Goal: Task Accomplishment & Management: Manage account settings

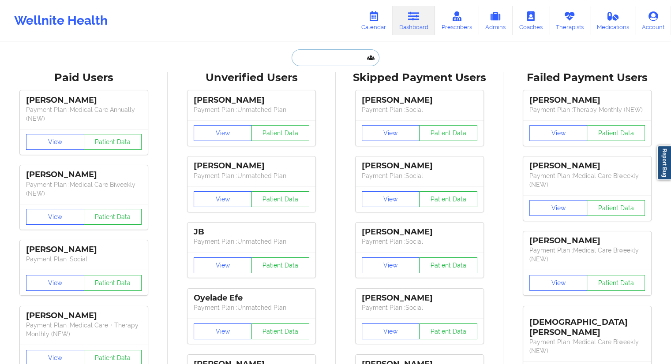
click at [312, 52] on input "text" at bounding box center [334, 57] width 87 height 17
paste input "[PHONE_NUMBER]"
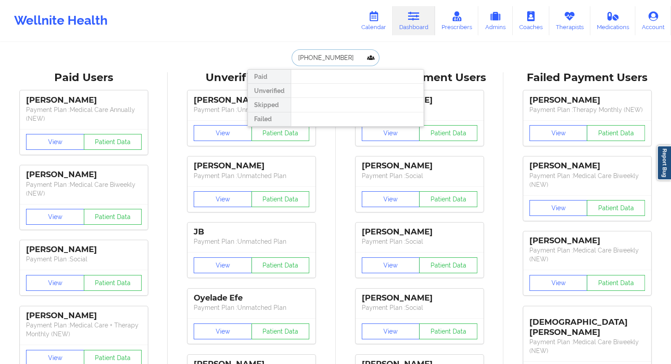
type input "[PHONE_NUMBER]"
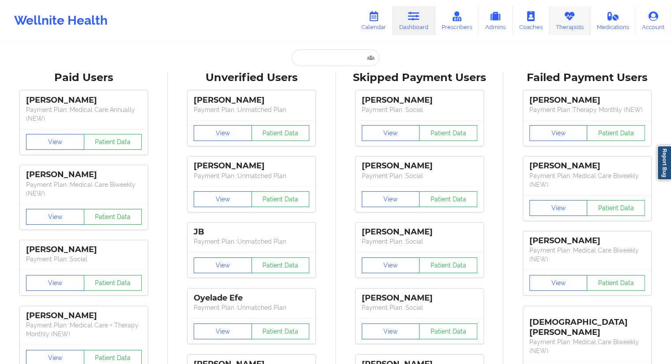
click at [563, 22] on link "Therapists" at bounding box center [569, 20] width 41 height 29
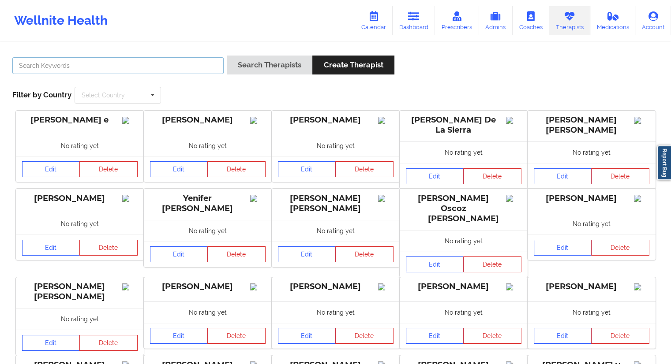
click at [79, 67] on input "text" at bounding box center [117, 65] width 211 height 17
type input "[PERSON_NAME]"
click at [233, 71] on button "Search Therapists" at bounding box center [270, 65] width 86 height 19
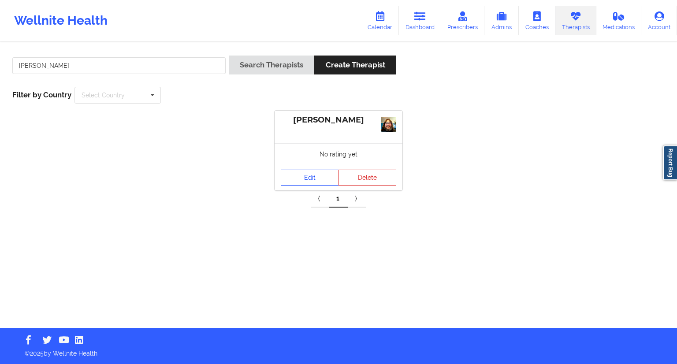
click at [303, 182] on link "Edit" at bounding box center [310, 178] width 58 height 16
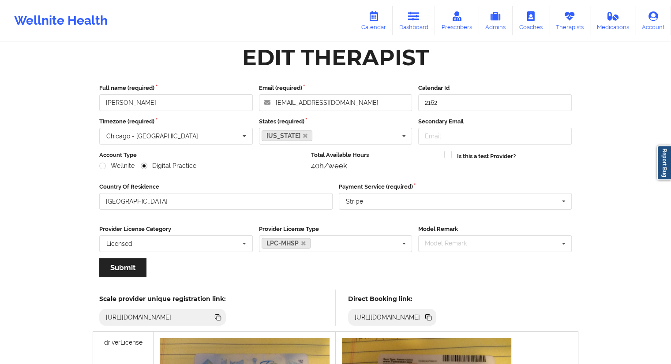
scroll to position [7, 0]
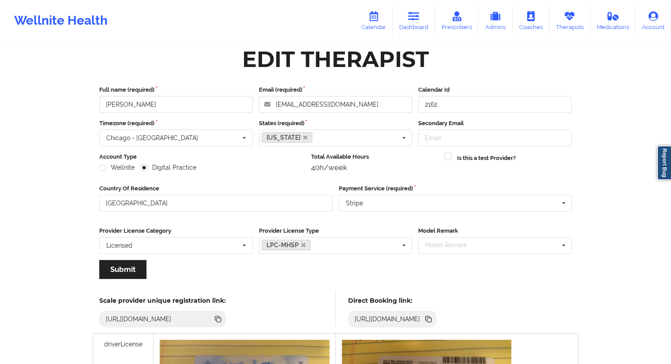
click at [431, 319] on icon at bounding box center [429, 320] width 4 height 4
click at [431, 321] on icon at bounding box center [429, 320] width 4 height 4
click at [567, 26] on link "Therapists" at bounding box center [569, 20] width 41 height 29
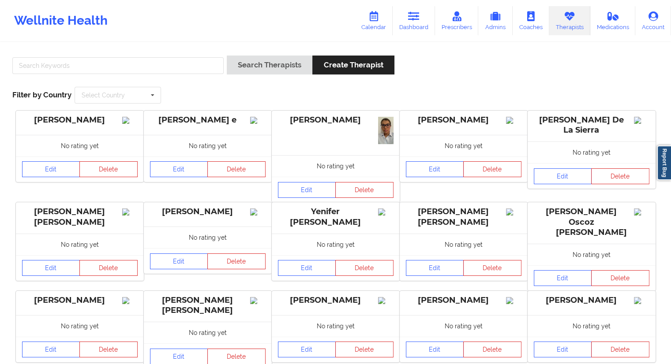
drag, startPoint x: 100, startPoint y: 57, endPoint x: 97, endPoint y: 61, distance: 4.8
click at [99, 58] on div at bounding box center [117, 68] width 217 height 25
click at [95, 63] on input "text" at bounding box center [117, 65] width 211 height 17
paste input "[PERSON_NAME]"
click at [38, 68] on input "[PERSON_NAME]" at bounding box center [117, 65] width 211 height 17
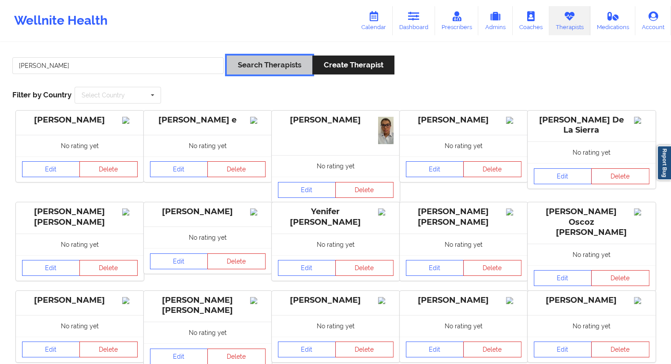
click at [272, 65] on button "Search Therapists" at bounding box center [270, 65] width 86 height 19
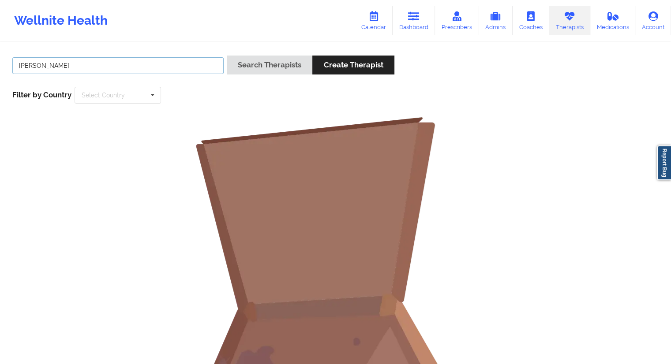
drag, startPoint x: 36, startPoint y: 64, endPoint x: 29, endPoint y: 69, distance: 8.9
click at [36, 64] on input "[PERSON_NAME]" at bounding box center [117, 65] width 211 height 17
click at [20, 63] on input "[PERSON_NAME]" at bounding box center [117, 65] width 211 height 17
click at [19, 64] on input "[PERSON_NAME]" at bounding box center [117, 65] width 211 height 17
click at [38, 65] on input "[PERSON_NAME]" at bounding box center [117, 65] width 211 height 17
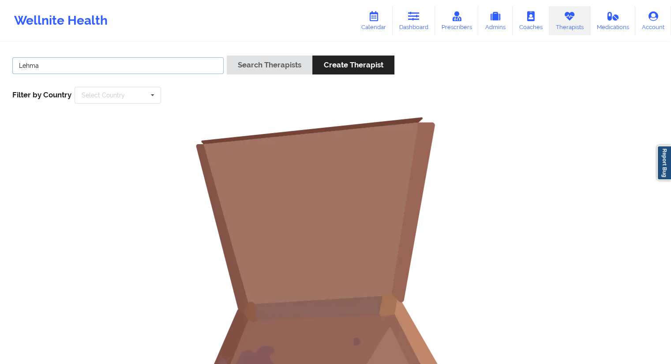
click at [44, 65] on input "Lehma" at bounding box center [117, 65] width 211 height 17
type input "[PERSON_NAME]"
click at [242, 69] on button "Search Therapists" at bounding box center [270, 65] width 86 height 19
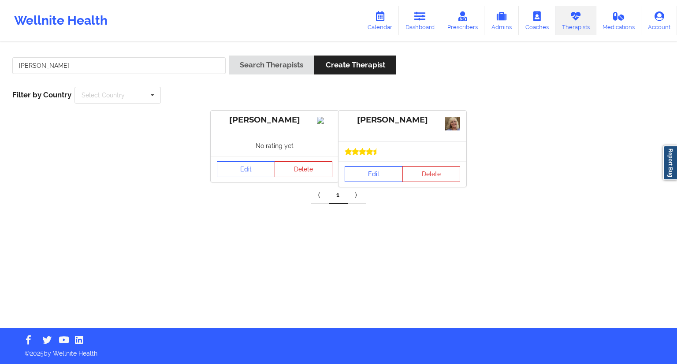
click at [370, 173] on link "Edit" at bounding box center [374, 174] width 58 height 16
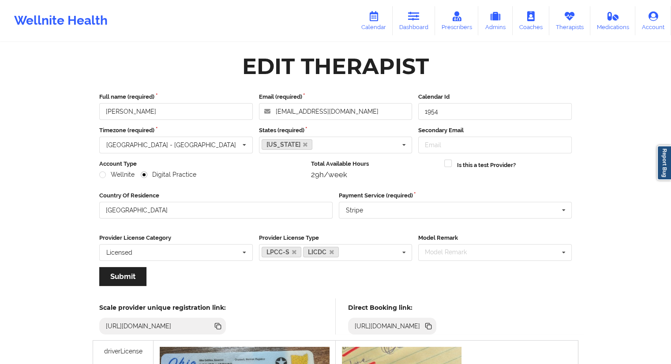
click at [433, 329] on icon at bounding box center [428, 326] width 10 height 10
click at [569, 22] on link "Therapists" at bounding box center [569, 20] width 41 height 29
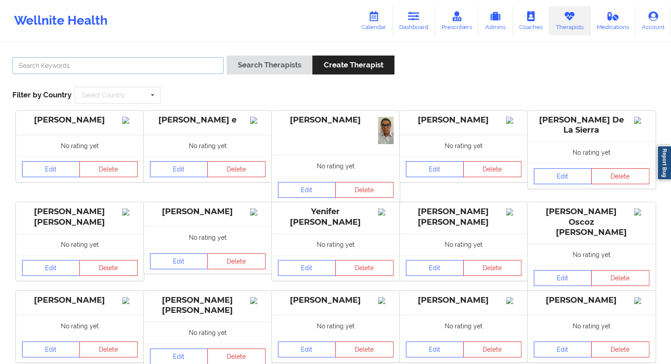
click at [164, 67] on input "text" at bounding box center [117, 65] width 211 height 17
paste input "[PERSON_NAME]"
type input "[PERSON_NAME]"
click at [233, 64] on button "Search Therapists" at bounding box center [270, 65] width 86 height 19
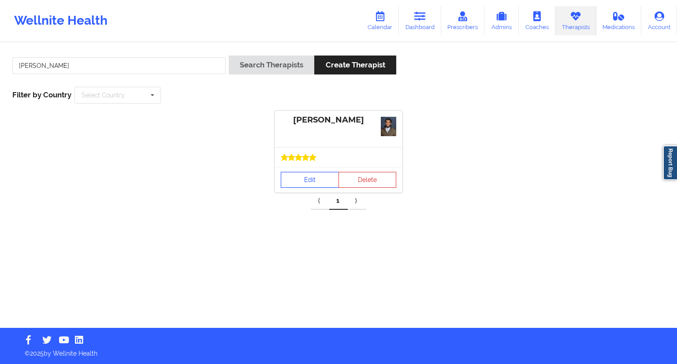
click at [315, 172] on link "Edit" at bounding box center [310, 180] width 58 height 16
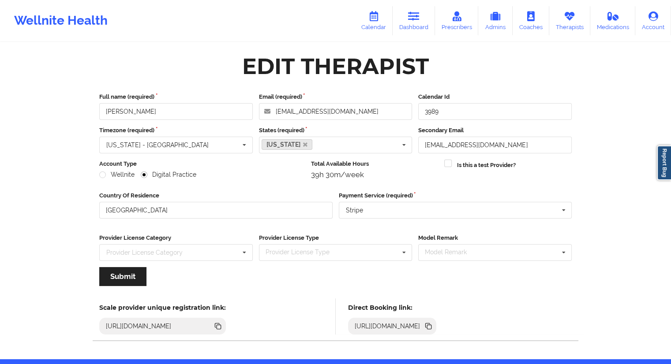
click at [431, 326] on icon at bounding box center [429, 327] width 4 height 4
click at [411, 28] on link "Dashboard" at bounding box center [413, 20] width 42 height 29
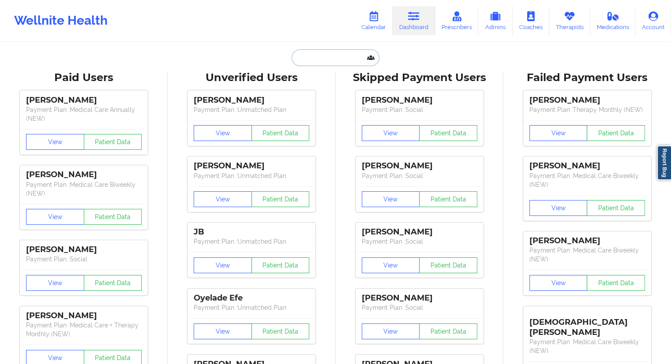
click at [309, 49] on input "text" at bounding box center [334, 57] width 87 height 17
paste input "[PHONE_NUMBER]"
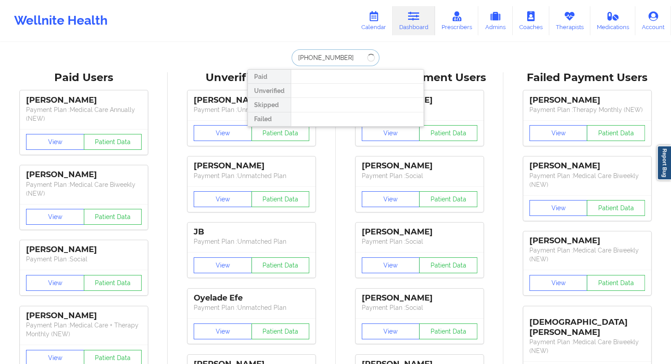
drag, startPoint x: 347, startPoint y: 57, endPoint x: 278, endPoint y: 64, distance: 69.6
click at [278, 64] on div "[PHONE_NUMBER] Paid Unverified Skipped Failed" at bounding box center [335, 57] width 176 height 17
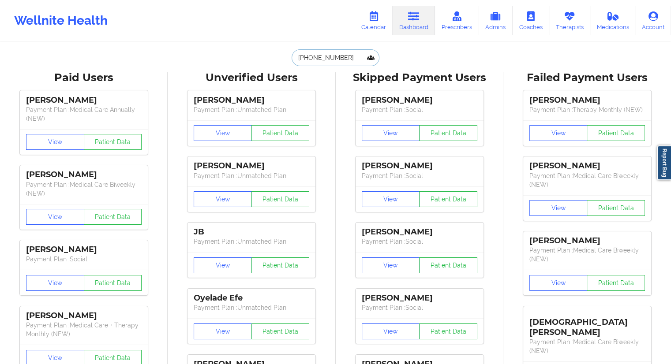
type input "[PHONE_NUMBER]"
click at [557, 24] on link "Therapists" at bounding box center [569, 20] width 41 height 29
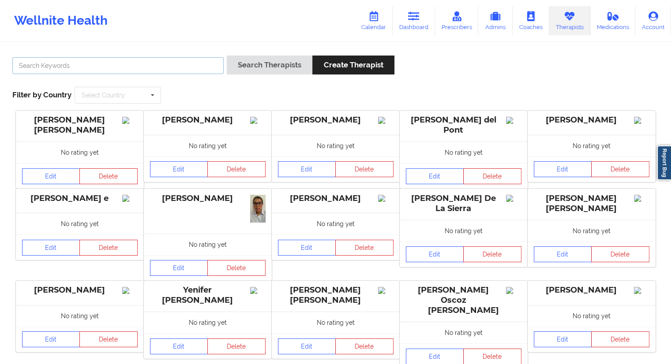
click at [183, 69] on input "text" at bounding box center [117, 65] width 211 height 17
paste input "[PERSON_NAME] PhD"
type input "[PERSON_NAME] PhD"
click at [259, 58] on button "Search Therapists" at bounding box center [270, 65] width 86 height 19
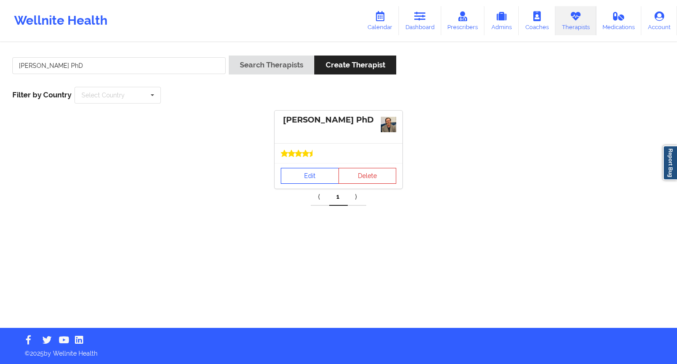
click at [318, 180] on link "Edit" at bounding box center [310, 176] width 58 height 16
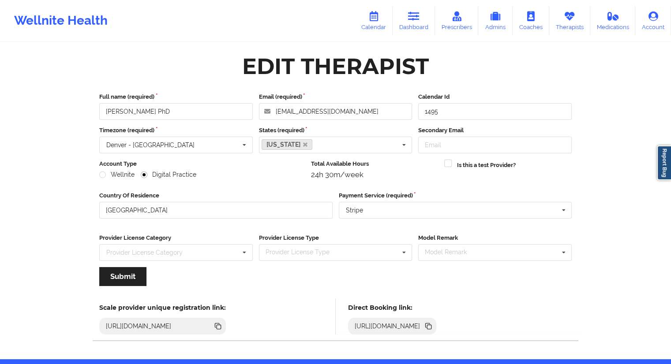
click at [433, 321] on icon at bounding box center [428, 326] width 10 height 10
drag, startPoint x: 412, startPoint y: 26, endPoint x: 399, endPoint y: 25, distance: 13.2
click at [412, 26] on link "Dashboard" at bounding box center [413, 20] width 42 height 29
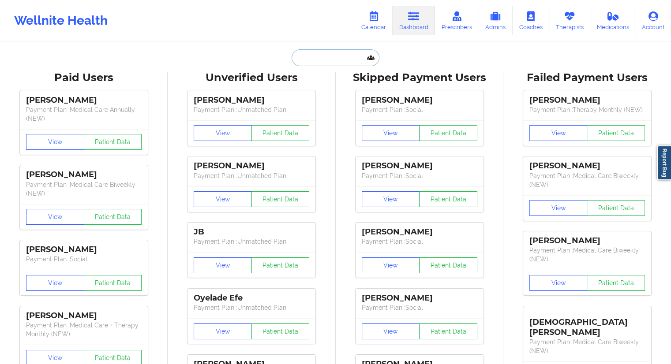
drag, startPoint x: 300, startPoint y: 63, endPoint x: 308, endPoint y: 63, distance: 7.9
click at [304, 63] on input "text" at bounding box center [334, 57] width 87 height 17
paste input "[PHONE_NUMBER]"
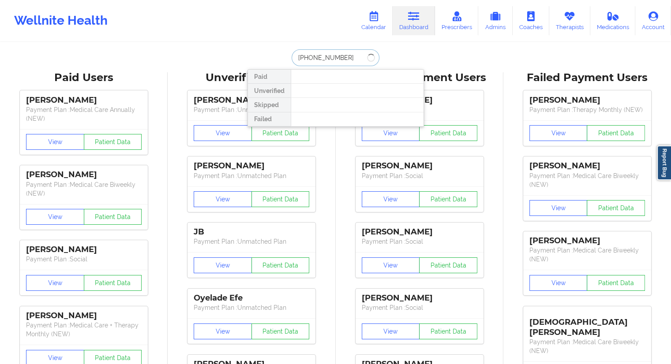
drag, startPoint x: 342, startPoint y: 56, endPoint x: 278, endPoint y: 56, distance: 64.4
click at [278, 56] on div "[PHONE_NUMBER] Paid Unverified Skipped Failed" at bounding box center [335, 57] width 176 height 17
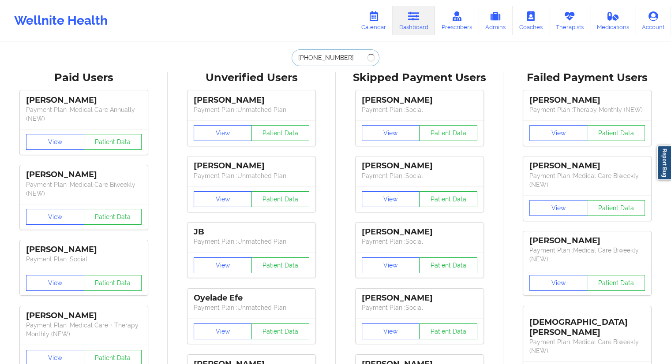
type input "[PHONE_NUMBER]"
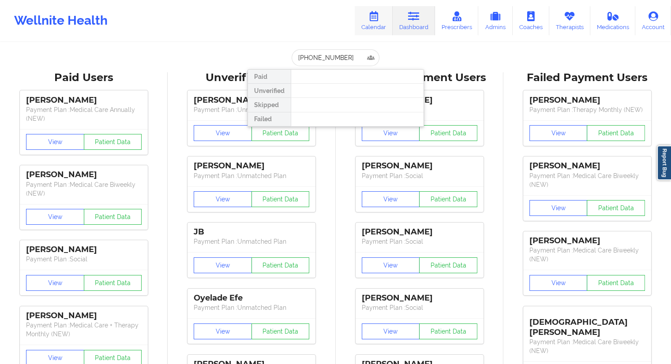
click at [373, 28] on link "Calendar" at bounding box center [373, 20] width 38 height 29
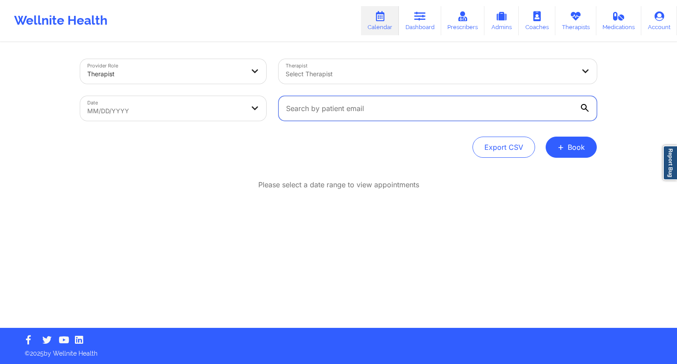
drag, startPoint x: 324, startPoint y: 103, endPoint x: 328, endPoint y: 108, distance: 6.9
click at [324, 104] on input "text" at bounding box center [438, 108] width 318 height 25
paste input "[EMAIL_ADDRESS][DOMAIN_NAME]"
type input "[EMAIL_ADDRESS][DOMAIN_NAME]"
click at [587, 109] on icon at bounding box center [585, 108] width 8 height 8
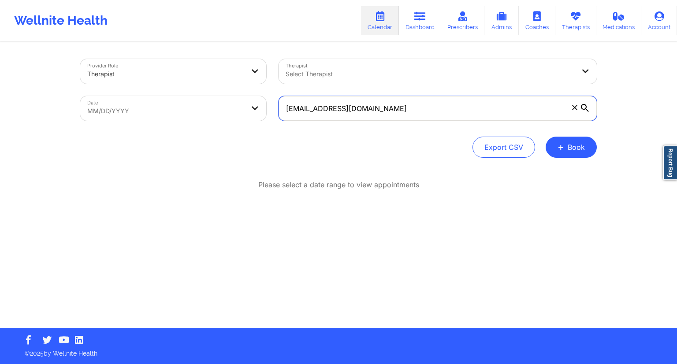
click at [587, 109] on input "[EMAIL_ADDRESS][DOMAIN_NAME]" at bounding box center [438, 108] width 318 height 25
click at [417, 20] on icon at bounding box center [419, 16] width 11 height 10
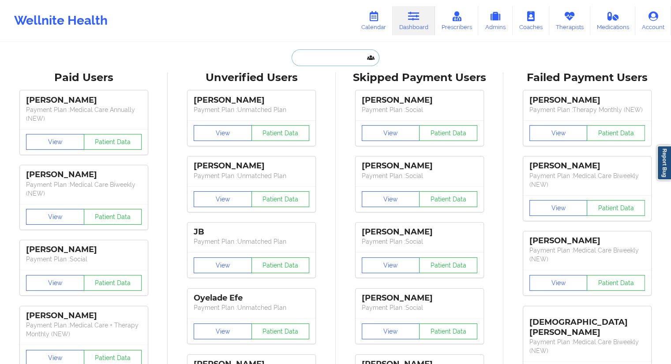
click at [321, 53] on input "text" at bounding box center [334, 57] width 87 height 17
paste input "[EMAIL_ADDRESS][DOMAIN_NAME]"
type input "[EMAIL_ADDRESS][DOMAIN_NAME]"
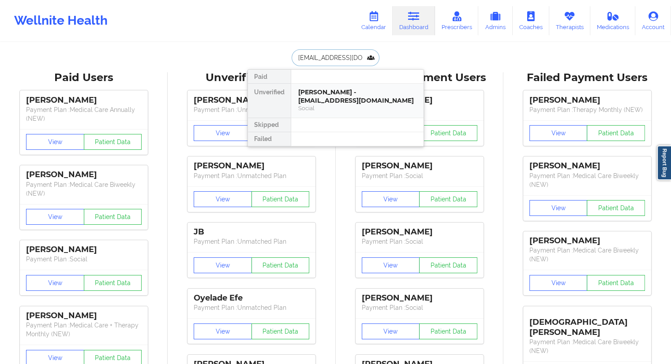
click at [310, 103] on div "[PERSON_NAME] - [EMAIL_ADDRESS][DOMAIN_NAME]" at bounding box center [357, 96] width 118 height 16
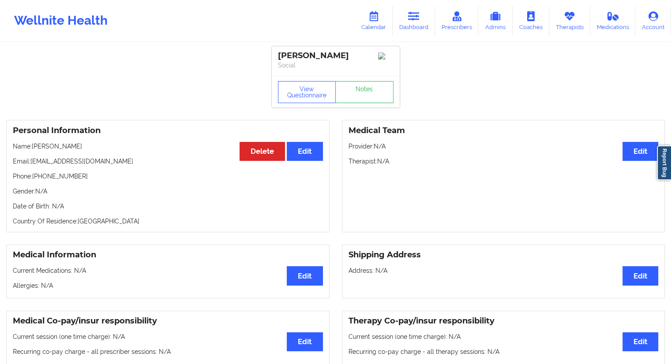
drag, startPoint x: 102, startPoint y: 149, endPoint x: 33, endPoint y: 148, distance: 69.2
click at [33, 148] on p "Name: [PERSON_NAME]" at bounding box center [168, 146] width 310 height 9
copy p "[PERSON_NAME]"
drag, startPoint x: 89, startPoint y: 175, endPoint x: 34, endPoint y: 175, distance: 56.0
click at [34, 175] on p "Phone: [PHONE_NUMBER]" at bounding box center [168, 176] width 310 height 9
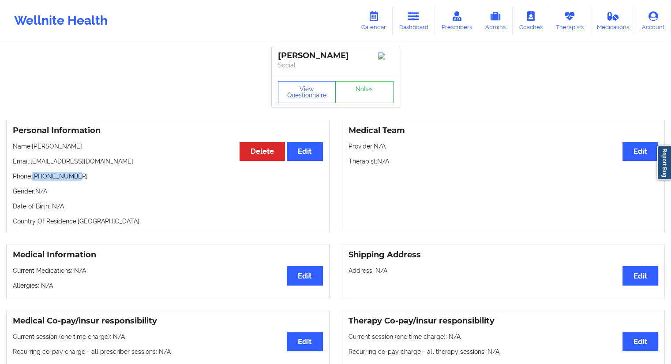
copy p "[PHONE_NUMBER]"
drag, startPoint x: 89, startPoint y: 152, endPoint x: 33, endPoint y: 150, distance: 56.9
click at [33, 150] on p "Name: [PERSON_NAME]" at bounding box center [168, 146] width 310 height 9
copy p "[PERSON_NAME]"
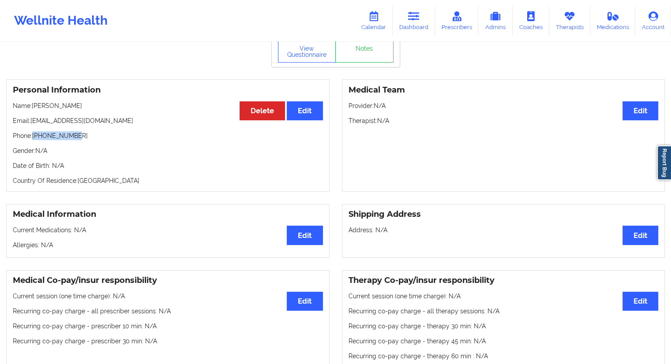
scroll to position [36, 0]
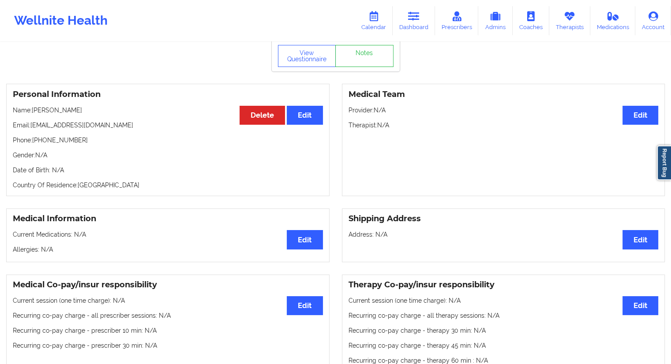
click at [584, 151] on div "Medical Team Edit Provider: N/A Therapist: N/A" at bounding box center [503, 140] width 323 height 112
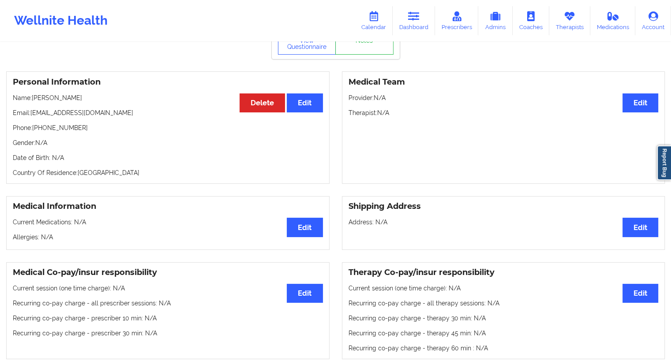
scroll to position [25, 0]
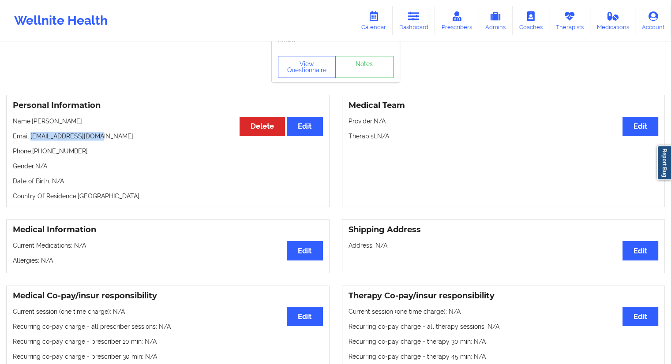
drag, startPoint x: 102, startPoint y: 138, endPoint x: 30, endPoint y: 141, distance: 71.9
click at [30, 141] on p "Email: [EMAIL_ADDRESS][DOMAIN_NAME]" at bounding box center [168, 136] width 310 height 9
copy p "[EMAIL_ADDRESS][DOMAIN_NAME]"
click at [128, 166] on p "Gender: N/A" at bounding box center [168, 166] width 310 height 9
drag, startPoint x: 117, startPoint y: 133, endPoint x: 31, endPoint y: 134, distance: 86.4
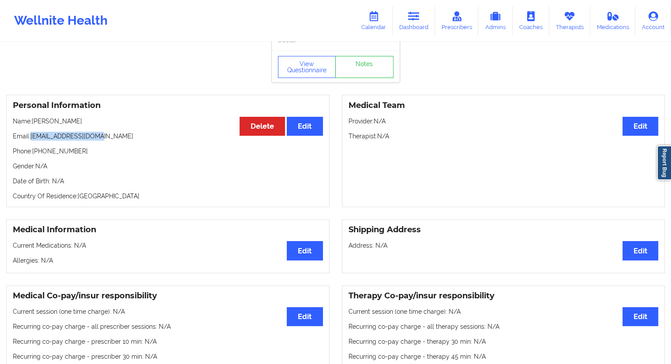
click at [31, 134] on div "Personal Information Edit Delete Name: [PERSON_NAME] Email: [EMAIL_ADDRESS][DOM…" at bounding box center [167, 151] width 323 height 112
copy p "[EMAIL_ADDRESS][DOMAIN_NAME]"
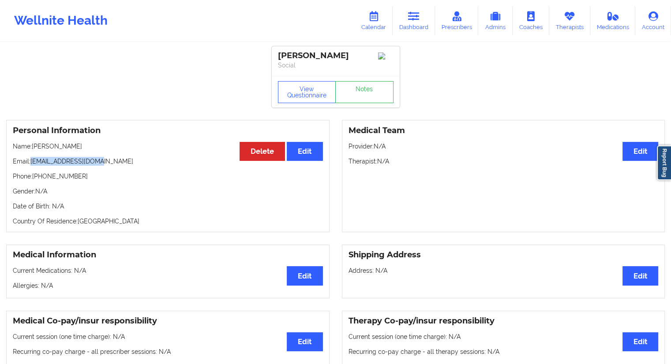
scroll to position [23, 0]
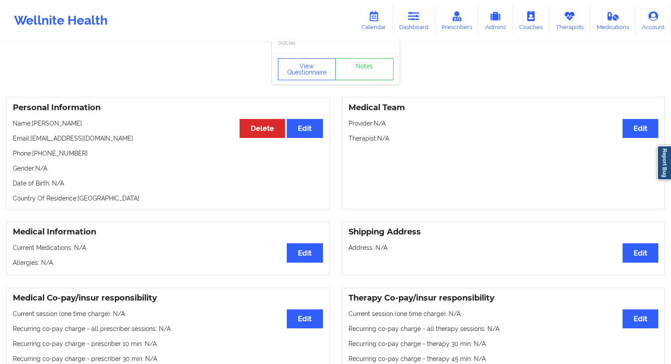
click at [56, 130] on div "Personal Information Edit Delete Name: [PERSON_NAME] Email: [EMAIL_ADDRESS][DOM…" at bounding box center [167, 153] width 323 height 112
drag, startPoint x: 83, startPoint y: 127, endPoint x: 33, endPoint y: 129, distance: 49.9
click at [33, 128] on p "Name: [PERSON_NAME]" at bounding box center [168, 123] width 310 height 9
copy p "[PERSON_NAME]"
click at [264, 219] on div "Medical Information Edit Current Medications: N/A [MEDICAL_DATA]: N/A Shipping …" at bounding box center [335, 249] width 671 height 66
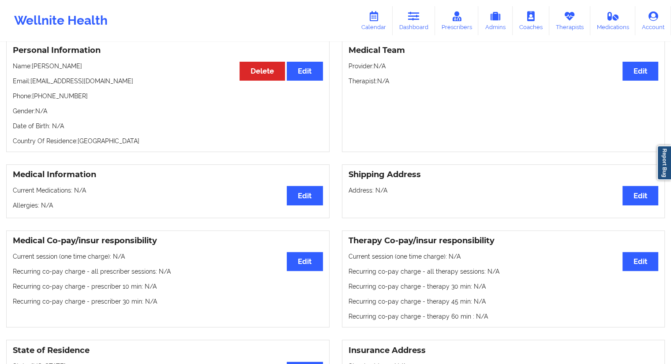
scroll to position [70, 0]
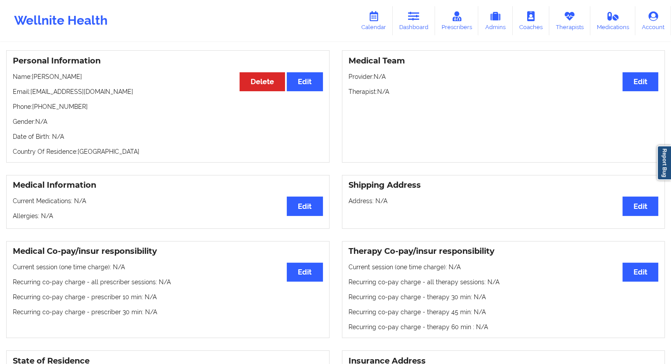
drag, startPoint x: 89, startPoint y: 90, endPoint x: 113, endPoint y: 91, distance: 23.4
click at [89, 90] on p "Email: [EMAIL_ADDRESS][DOMAIN_NAME]" at bounding box center [168, 91] width 310 height 9
drag, startPoint x: 69, startPoint y: 96, endPoint x: 30, endPoint y: 97, distance: 38.4
click at [30, 96] on p "Email: [EMAIL_ADDRESS][DOMAIN_NAME]" at bounding box center [168, 91] width 310 height 9
copy p "[EMAIL_ADDRESS][DOMAIN_NAME]"
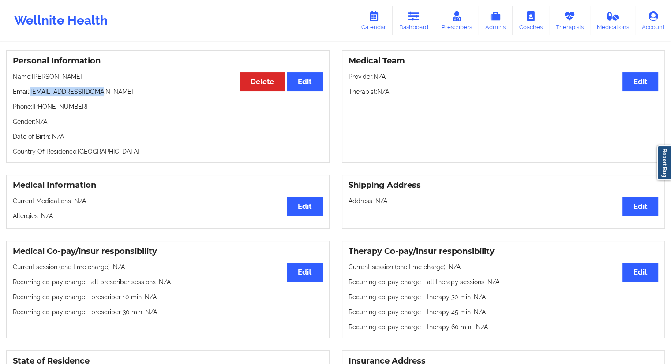
scroll to position [0, 0]
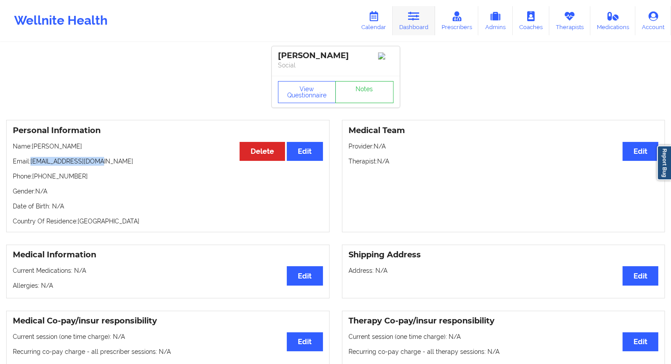
click at [411, 24] on link "Dashboard" at bounding box center [413, 20] width 42 height 29
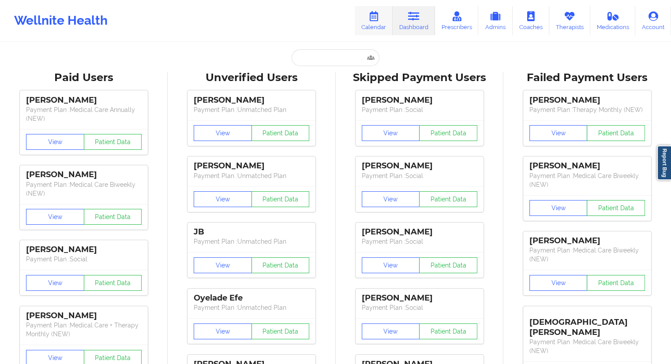
click at [379, 23] on link "Calendar" at bounding box center [373, 20] width 38 height 29
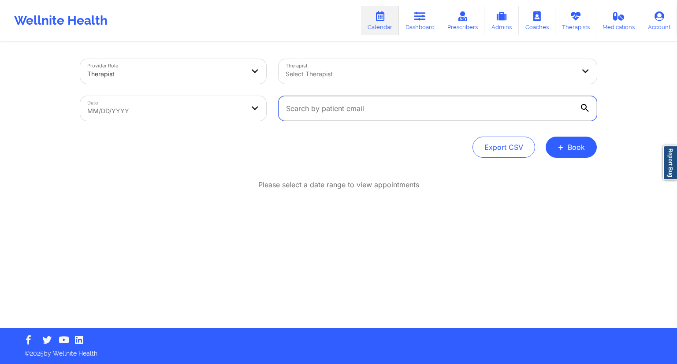
click at [320, 96] on input "text" at bounding box center [438, 108] width 318 height 25
paste input "[EMAIL_ADDRESS][DOMAIN_NAME]"
click at [590, 114] on input "[EMAIL_ADDRESS][DOMAIN_NAME]" at bounding box center [438, 108] width 318 height 25
type input "[EMAIL_ADDRESS][DOMAIN_NAME]"
click at [583, 110] on icon at bounding box center [585, 108] width 8 height 8
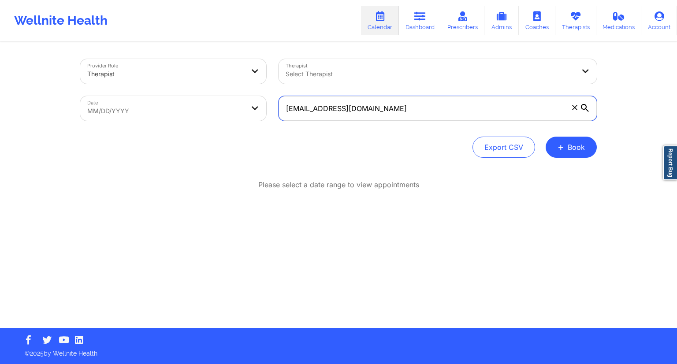
click at [583, 110] on input "[EMAIL_ADDRESS][DOMAIN_NAME]" at bounding box center [438, 108] width 318 height 25
click at [587, 106] on icon at bounding box center [585, 108] width 8 height 8
click at [587, 106] on input "[EMAIL_ADDRESS][DOMAIN_NAME]" at bounding box center [438, 108] width 318 height 25
drag, startPoint x: 459, startPoint y: 97, endPoint x: 474, endPoint y: 100, distance: 15.2
click at [459, 97] on input "[EMAIL_ADDRESS][DOMAIN_NAME]" at bounding box center [438, 108] width 318 height 25
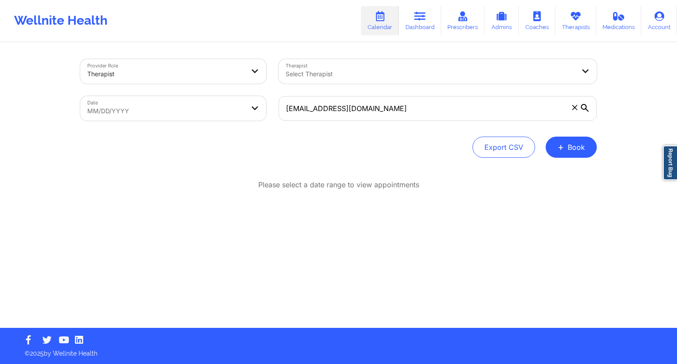
click at [583, 108] on icon at bounding box center [585, 108] width 8 height 8
click at [583, 108] on input "[EMAIL_ADDRESS][DOMAIN_NAME]" at bounding box center [438, 108] width 318 height 25
click at [585, 108] on icon at bounding box center [585, 108] width 8 height 8
click at [585, 108] on input "[EMAIL_ADDRESS][DOMAIN_NAME]" at bounding box center [438, 108] width 318 height 25
click at [585, 108] on icon at bounding box center [585, 108] width 8 height 8
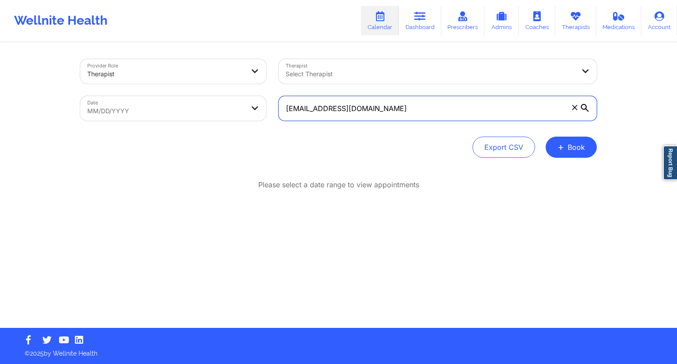
click at [585, 108] on input "[EMAIL_ADDRESS][DOMAIN_NAME]" at bounding box center [438, 108] width 318 height 25
click at [377, 105] on input "[EMAIL_ADDRESS][DOMAIN_NAME]" at bounding box center [438, 108] width 318 height 25
click at [584, 108] on icon at bounding box center [585, 108] width 8 height 8
click at [584, 108] on input "[EMAIL_ADDRESS][DOMAIN_NAME]" at bounding box center [438, 108] width 318 height 25
click at [415, 23] on link "Dashboard" at bounding box center [420, 20] width 42 height 29
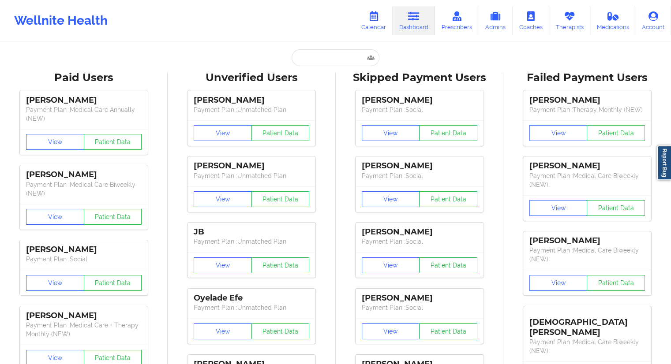
click at [309, 61] on input "text" at bounding box center [334, 57] width 87 height 17
paste input "[EMAIL_ADDRESS][DOMAIN_NAME]"
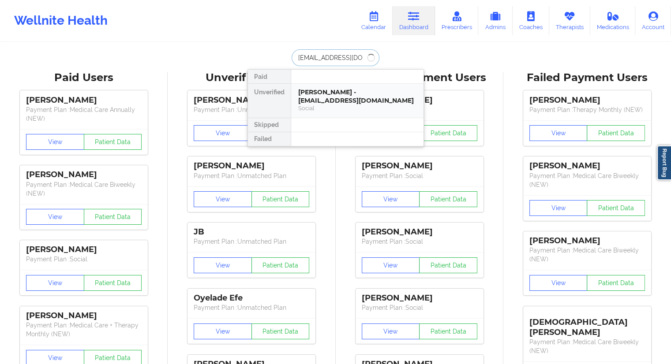
type input "[EMAIL_ADDRESS][DOMAIN_NAME]"
click at [320, 100] on div "[PERSON_NAME] - [EMAIL_ADDRESS][DOMAIN_NAME]" at bounding box center [357, 96] width 118 height 16
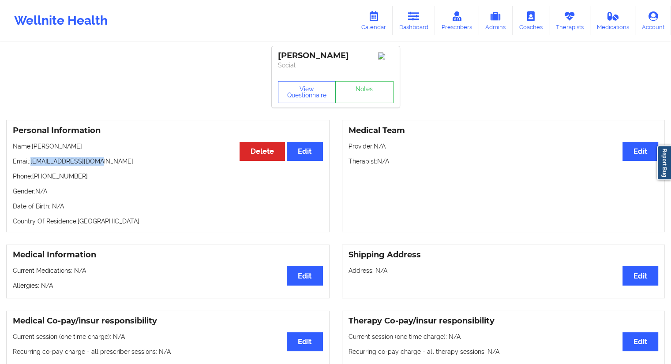
drag, startPoint x: 113, startPoint y: 162, endPoint x: 30, endPoint y: 164, distance: 82.5
click at [30, 164] on p "Email: [EMAIL_ADDRESS][DOMAIN_NAME]" at bounding box center [168, 161] width 310 height 9
copy p "[EMAIL_ADDRESS][DOMAIN_NAME]"
click at [422, 21] on link "Dashboard" at bounding box center [413, 20] width 42 height 29
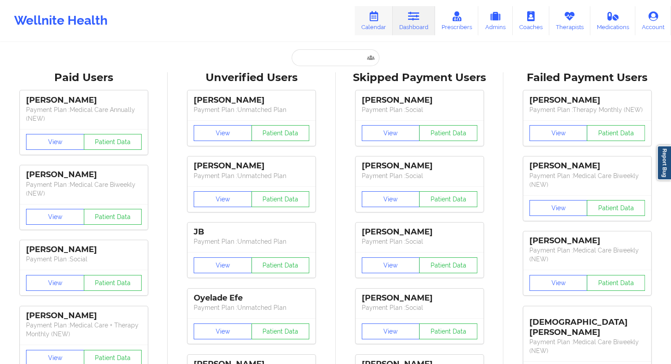
click at [389, 19] on link "Calendar" at bounding box center [373, 20] width 38 height 29
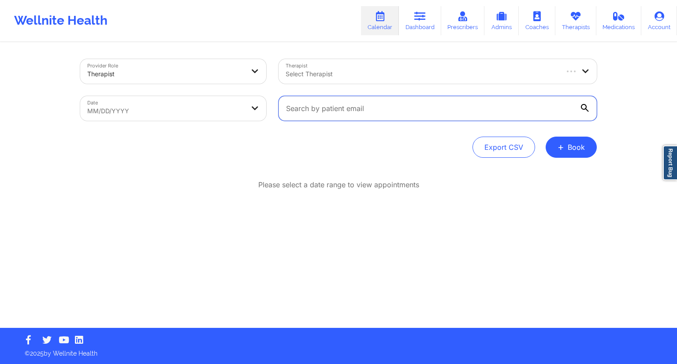
click at [339, 119] on input "text" at bounding box center [438, 108] width 318 height 25
paste input "[EMAIL_ADDRESS][DOMAIN_NAME]"
click at [587, 116] on input "[EMAIL_ADDRESS][DOMAIN_NAME]" at bounding box center [438, 108] width 318 height 25
type input "[EMAIL_ADDRESS][DOMAIN_NAME]"
click at [589, 108] on div at bounding box center [585, 108] width 9 height 9
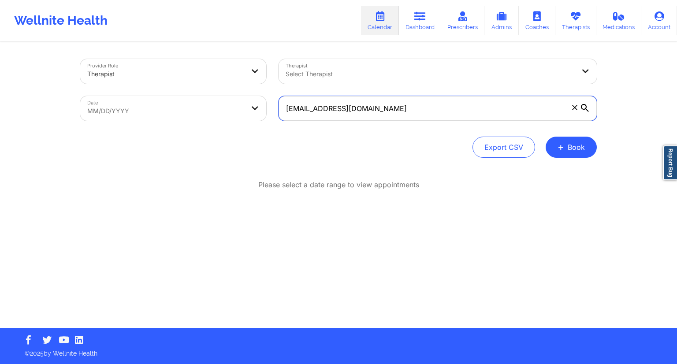
click at [589, 108] on input "[EMAIL_ADDRESS][DOMAIN_NAME]" at bounding box center [438, 108] width 318 height 25
click at [586, 110] on icon at bounding box center [585, 108] width 8 height 8
click at [586, 110] on input "[EMAIL_ADDRESS][DOMAIN_NAME]" at bounding box center [438, 108] width 318 height 25
click at [585, 105] on icon at bounding box center [585, 108] width 8 height 8
click at [585, 105] on input "[EMAIL_ADDRESS][DOMAIN_NAME]" at bounding box center [438, 108] width 318 height 25
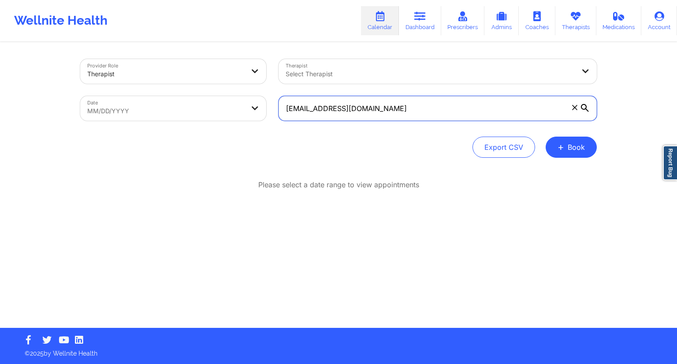
click at [485, 106] on input "[EMAIL_ADDRESS][DOMAIN_NAME]" at bounding box center [438, 108] width 318 height 25
click at [411, 11] on link "Dashboard" at bounding box center [420, 20] width 42 height 29
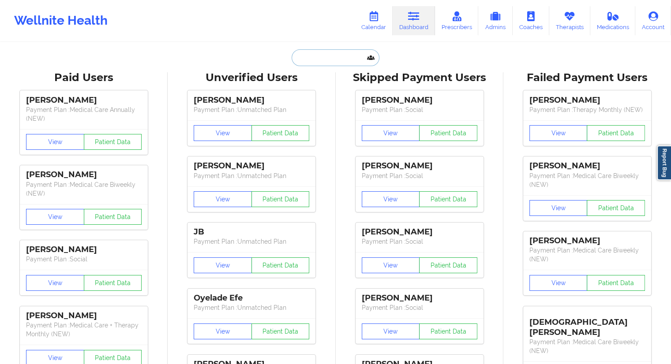
click at [321, 54] on input "text" at bounding box center [334, 57] width 87 height 17
paste input "[EMAIL_ADDRESS][DOMAIN_NAME]"
type input "[EMAIL_ADDRESS][DOMAIN_NAME]"
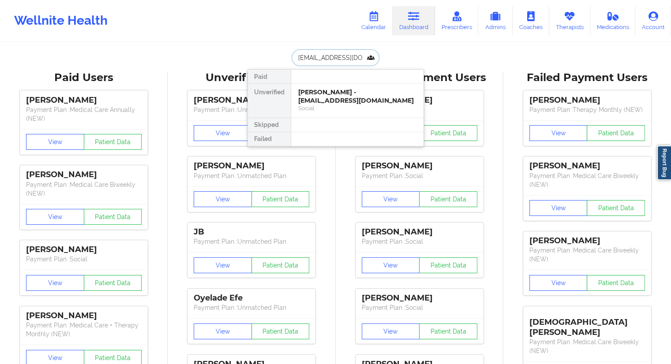
scroll to position [0, 2]
click at [333, 99] on div "[PERSON_NAME] - [EMAIL_ADDRESS][DOMAIN_NAME]" at bounding box center [357, 96] width 118 height 16
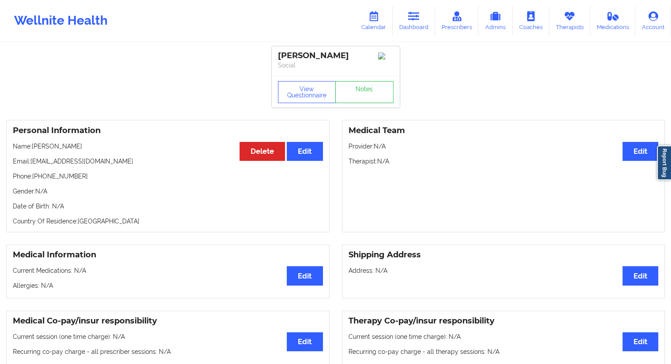
drag, startPoint x: 86, startPoint y: 175, endPoint x: 73, endPoint y: 175, distance: 12.4
click at [73, 175] on p "Phone: [PHONE_NUMBER]" at bounding box center [168, 176] width 310 height 9
drag, startPoint x: 116, startPoint y: 166, endPoint x: 34, endPoint y: 162, distance: 81.6
click at [32, 160] on p "Email: [EMAIL_ADDRESS][DOMAIN_NAME]" at bounding box center [168, 161] width 310 height 9
copy p "[EMAIL_ADDRESS][DOMAIN_NAME]"
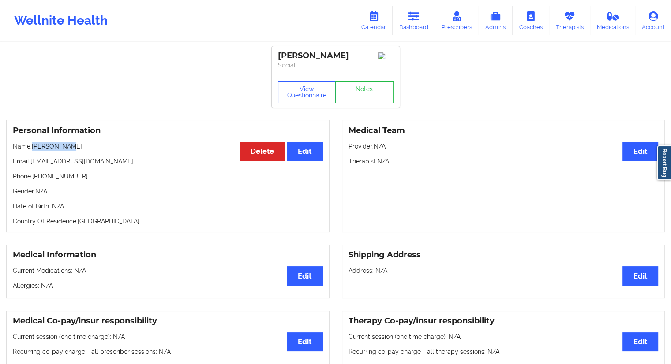
drag, startPoint x: 82, startPoint y: 149, endPoint x: 34, endPoint y: 146, distance: 48.1
click at [34, 146] on p "Name: [PERSON_NAME]" at bounding box center [168, 146] width 310 height 9
click at [407, 23] on link "Dashboard" at bounding box center [413, 20] width 42 height 29
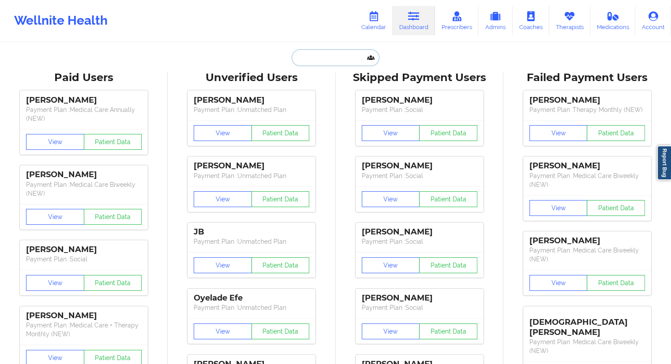
click at [303, 59] on input "text" at bounding box center [334, 57] width 87 height 17
paste input "[PHONE_NUMBER]"
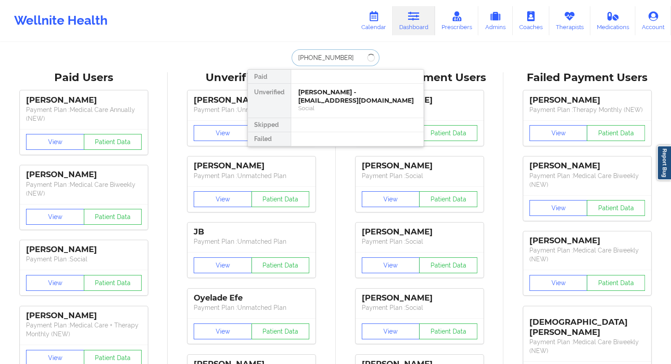
drag, startPoint x: 349, startPoint y: 56, endPoint x: 269, endPoint y: 56, distance: 80.2
click at [269, 56] on div "[PHONE_NUMBER] Paid Unverified [PERSON_NAME] - [EMAIL_ADDRESS][DOMAIN_NAME] Soc…" at bounding box center [335, 57] width 176 height 17
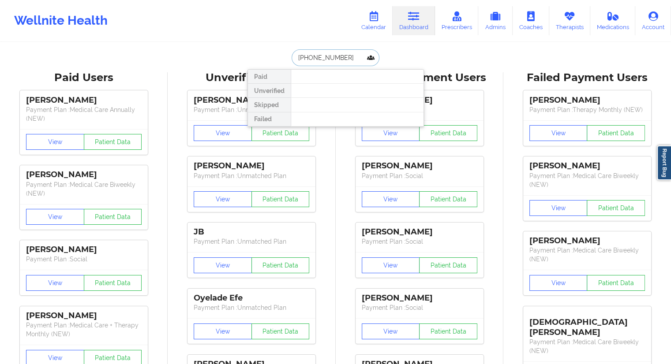
paste input "[EMAIL_ADDRESS][DOMAIN_NAME]"
type input "[EMAIL_ADDRESS][DOMAIN_NAME]"
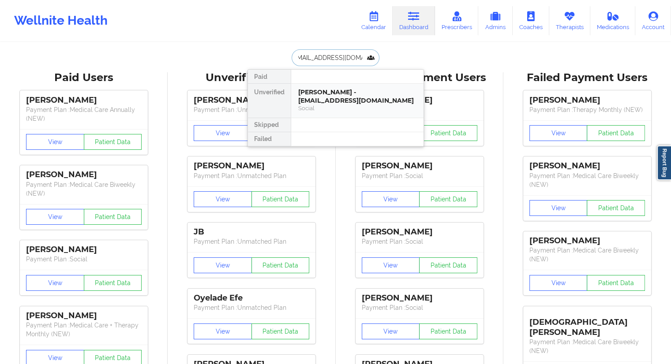
click at [321, 96] on div "[PERSON_NAME] - [EMAIL_ADDRESS][DOMAIN_NAME]" at bounding box center [357, 96] width 118 height 16
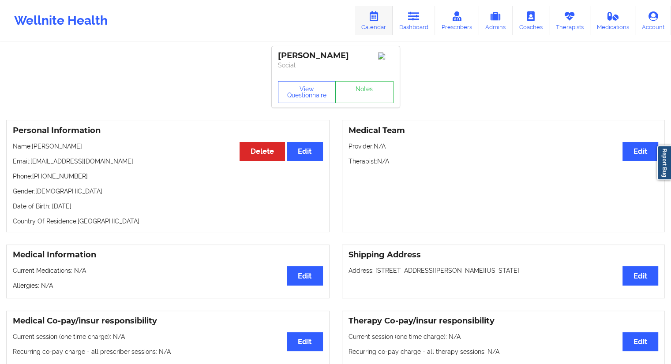
click at [376, 32] on link "Calendar" at bounding box center [373, 20] width 38 height 29
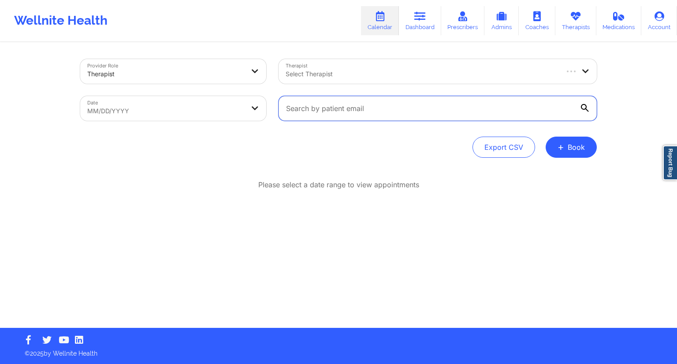
click at [331, 112] on input "text" at bounding box center [438, 108] width 318 height 25
paste input "[EMAIL_ADDRESS][DOMAIN_NAME]"
type input "[EMAIL_ADDRESS][DOMAIN_NAME]"
click at [582, 108] on icon at bounding box center [585, 108] width 8 height 8
click at [582, 108] on input "[EMAIL_ADDRESS][DOMAIN_NAME]" at bounding box center [438, 108] width 318 height 25
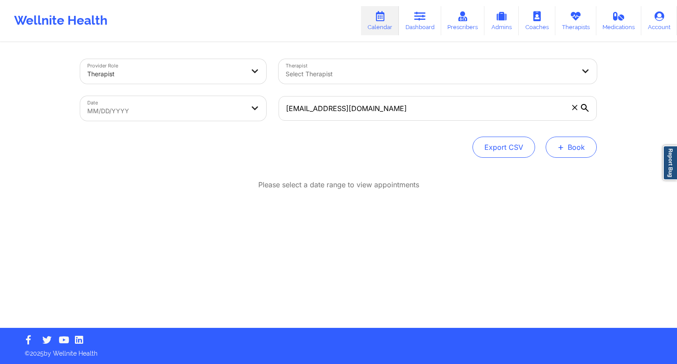
click at [577, 144] on button "+ Book" at bounding box center [571, 147] width 51 height 21
click at [608, 124] on div "Provider Role Therapist Therapist Select Therapist Date MM/DD/YYYY [EMAIL_ADDRE…" at bounding box center [338, 164] width 677 height 328
click at [588, 108] on icon at bounding box center [585, 108] width 8 height 8
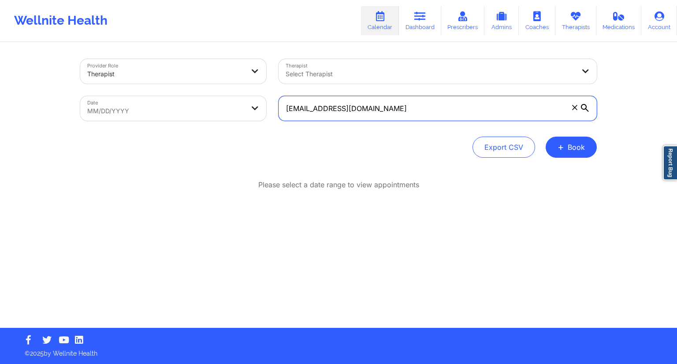
click at [588, 108] on input "[EMAIL_ADDRESS][DOMAIN_NAME]" at bounding box center [438, 108] width 318 height 25
click at [584, 106] on icon at bounding box center [585, 108] width 8 height 8
click at [584, 106] on input "[EMAIL_ADDRESS][DOMAIN_NAME]" at bounding box center [438, 108] width 318 height 25
click at [584, 106] on icon at bounding box center [585, 108] width 8 height 8
click at [584, 106] on input "[EMAIL_ADDRESS][DOMAIN_NAME]" at bounding box center [438, 108] width 318 height 25
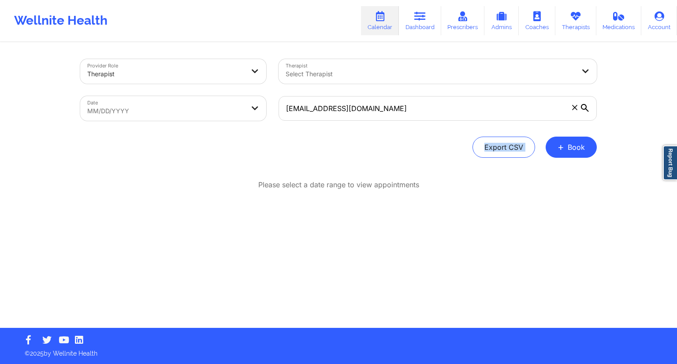
click at [584, 106] on icon at bounding box center [585, 108] width 8 height 8
click at [584, 106] on input "[EMAIL_ADDRESS][DOMAIN_NAME]" at bounding box center [438, 108] width 318 height 25
click at [428, 22] on link "Dashboard" at bounding box center [420, 20] width 42 height 29
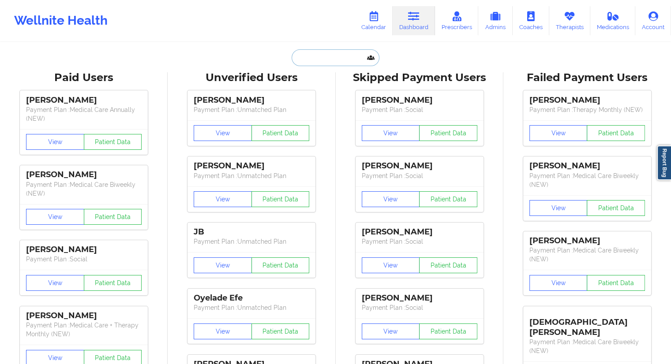
click at [324, 60] on input "text" at bounding box center [334, 57] width 87 height 17
paste input "[EMAIL_ADDRESS][DOMAIN_NAME]"
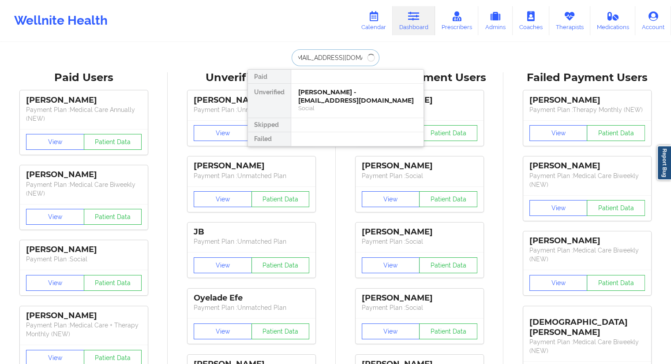
type input "[EMAIL_ADDRESS][DOMAIN_NAME]"
click at [343, 93] on div "[PERSON_NAME] - [EMAIL_ADDRESS][DOMAIN_NAME]" at bounding box center [357, 96] width 118 height 16
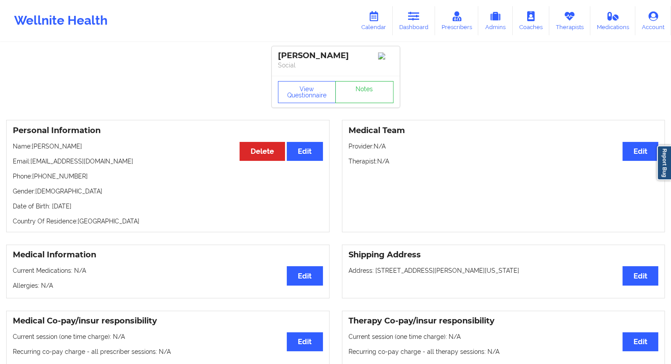
drag, startPoint x: 85, startPoint y: 147, endPoint x: 31, endPoint y: 149, distance: 53.4
click at [31, 149] on p "Name: [PERSON_NAME]" at bounding box center [168, 146] width 310 height 9
click at [65, 164] on p "Email: [EMAIL_ADDRESS][DOMAIN_NAME]" at bounding box center [168, 161] width 310 height 9
drag, startPoint x: 82, startPoint y: 145, endPoint x: 33, endPoint y: 148, distance: 48.6
click at [33, 148] on p "Name: [PERSON_NAME]" at bounding box center [168, 146] width 310 height 9
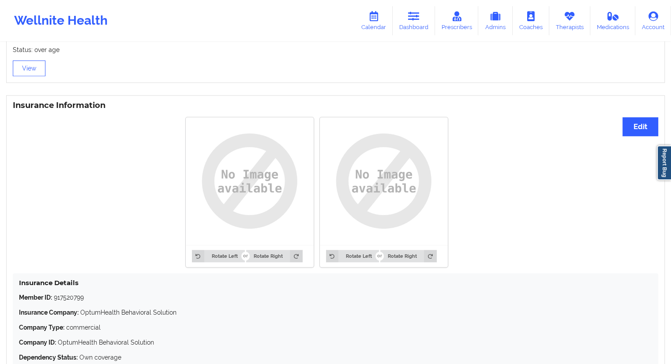
scroll to position [659, 0]
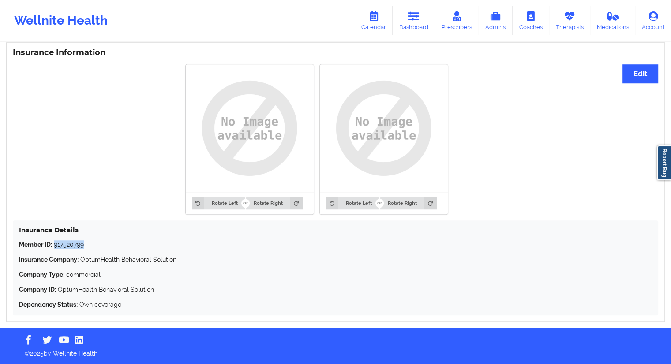
drag, startPoint x: 92, startPoint y: 242, endPoint x: 55, endPoint y: 246, distance: 37.2
click at [55, 246] on p "Member ID: 917520799" at bounding box center [335, 244] width 633 height 9
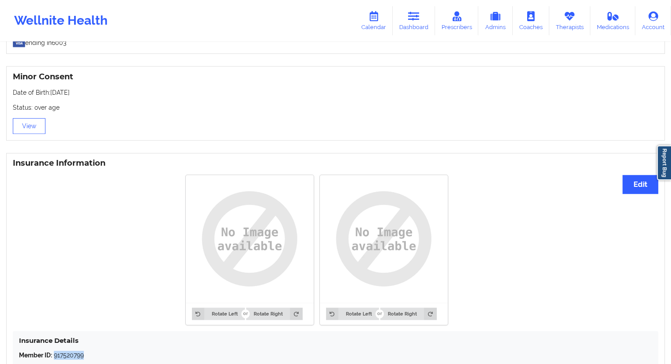
scroll to position [0, 0]
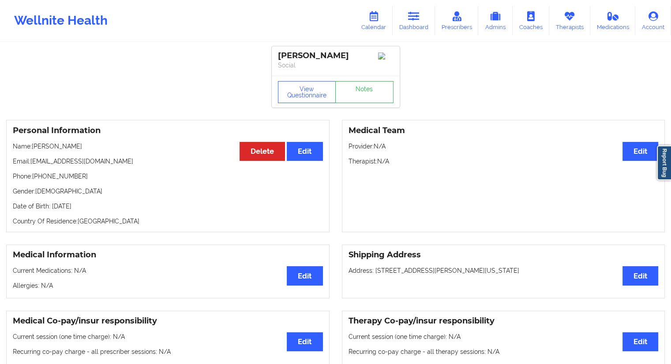
drag, startPoint x: 120, startPoint y: 209, endPoint x: 102, endPoint y: 210, distance: 17.7
click at [102, 210] on p "Date of Birth: [DEMOGRAPHIC_DATA]" at bounding box center [168, 206] width 310 height 9
drag, startPoint x: 73, startPoint y: 147, endPoint x: 34, endPoint y: 149, distance: 39.7
click at [34, 149] on p "Name: [PERSON_NAME]" at bounding box center [168, 146] width 310 height 9
drag, startPoint x: 86, startPoint y: 179, endPoint x: 34, endPoint y: 179, distance: 51.6
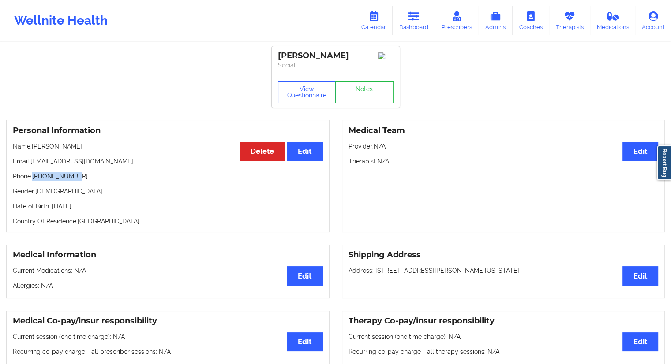
click at [34, 179] on p "Phone: [PHONE_NUMBER]" at bounding box center [168, 176] width 310 height 9
click at [509, 175] on div "Medical Team Edit Provider: N/A Therapist: N/A" at bounding box center [503, 176] width 323 height 112
drag, startPoint x: 81, startPoint y: 150, endPoint x: 33, endPoint y: 150, distance: 48.5
click at [33, 150] on p "Name: [PERSON_NAME]" at bounding box center [168, 146] width 310 height 9
click at [566, 27] on link "Therapists" at bounding box center [569, 20] width 41 height 29
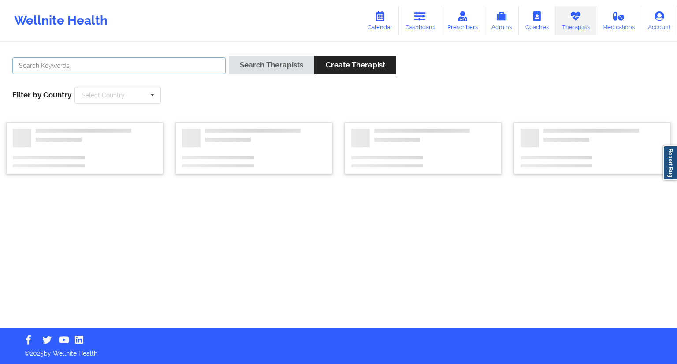
click at [178, 68] on input "text" at bounding box center [118, 65] width 213 height 17
paste input "[PERSON_NAME]"
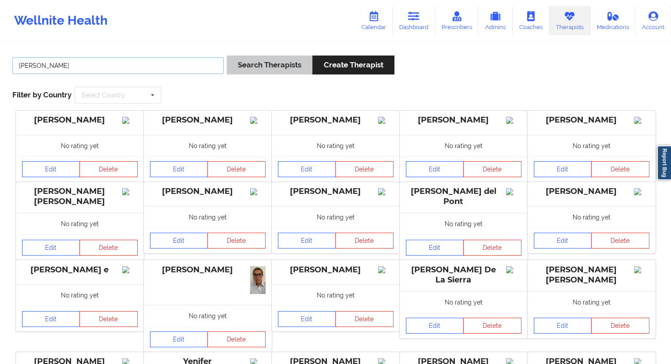
type input "[PERSON_NAME]"
click at [247, 68] on button "Search Therapists" at bounding box center [270, 65] width 86 height 19
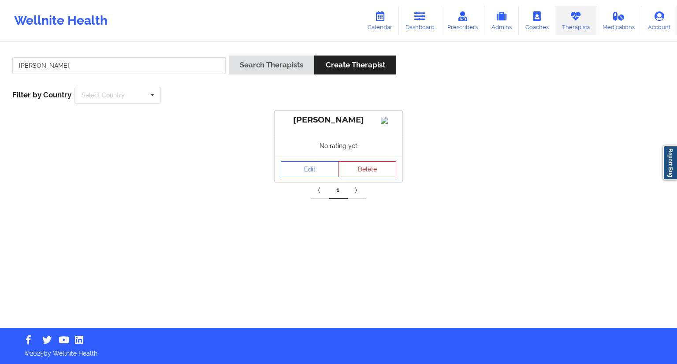
click at [309, 182] on div "Edit Delete" at bounding box center [339, 170] width 128 height 26
click at [308, 177] on link "Edit" at bounding box center [310, 169] width 58 height 16
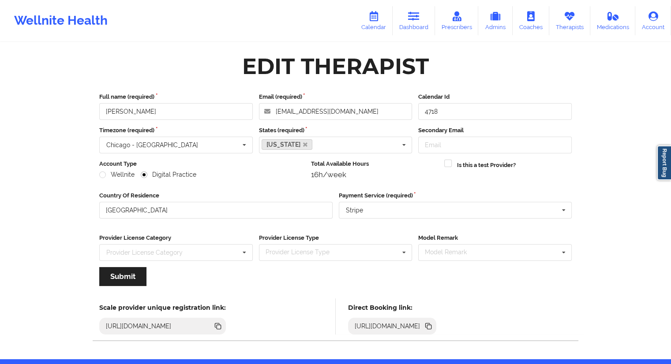
click at [433, 321] on icon at bounding box center [428, 326] width 10 height 10
drag, startPoint x: 563, startPoint y: 27, endPoint x: 522, endPoint y: 33, distance: 41.0
click at [563, 27] on link "Therapists" at bounding box center [569, 20] width 41 height 29
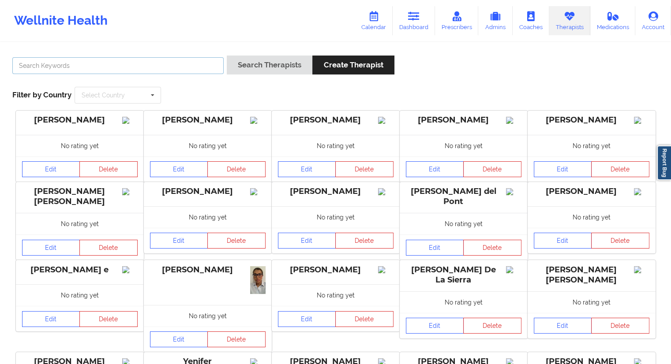
click at [150, 58] on input "text" at bounding box center [117, 65] width 211 height 17
paste input "[PERSON_NAME]"
click at [271, 65] on button "Search Therapists" at bounding box center [270, 65] width 86 height 19
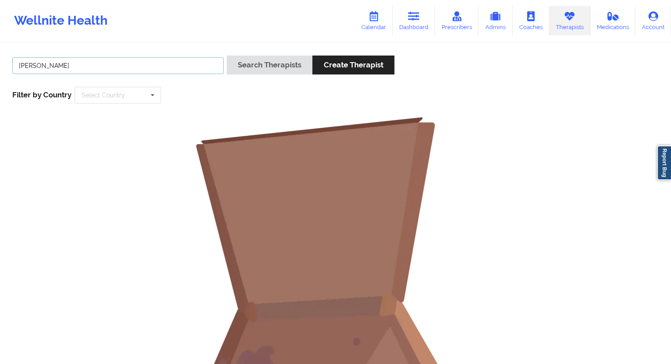
click at [63, 60] on input "[PERSON_NAME]" at bounding box center [117, 65] width 211 height 17
type input "[PERSON_NAME]"
click at [248, 74] on button "Search Therapists" at bounding box center [270, 65] width 86 height 19
click at [19, 67] on input "[PERSON_NAME]" at bounding box center [117, 65] width 211 height 17
click at [62, 67] on input "[PERSON_NAME]" at bounding box center [117, 65] width 211 height 17
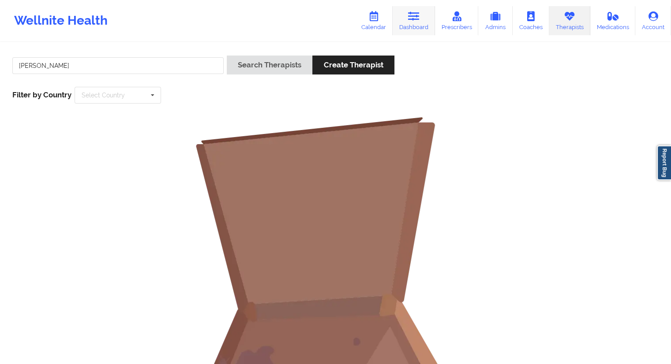
click at [404, 25] on link "Dashboard" at bounding box center [413, 20] width 42 height 29
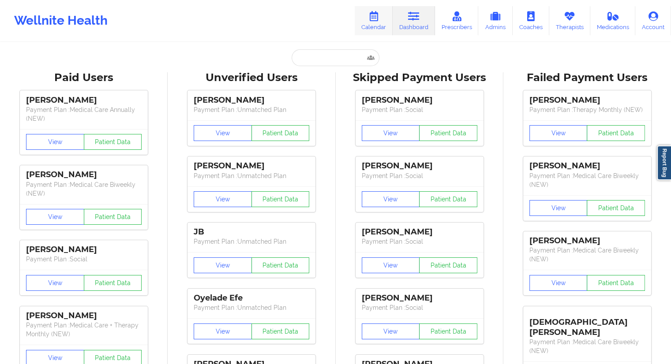
drag, startPoint x: 375, startPoint y: 26, endPoint x: 369, endPoint y: 34, distance: 9.4
click at [375, 26] on link "Calendar" at bounding box center [373, 20] width 38 height 29
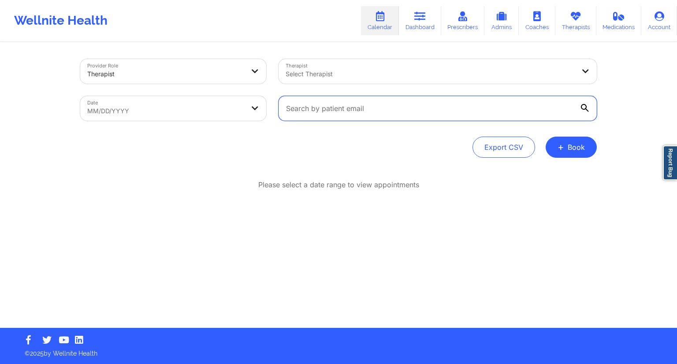
click at [314, 109] on input "text" at bounding box center [438, 108] width 318 height 25
paste input "[EMAIL_ADDRESS][DOMAIN_NAME]"
type input "[EMAIL_ADDRESS][DOMAIN_NAME]"
drag, startPoint x: 589, startPoint y: 107, endPoint x: 584, endPoint y: 114, distance: 8.8
click at [588, 108] on div at bounding box center [585, 108] width 9 height 9
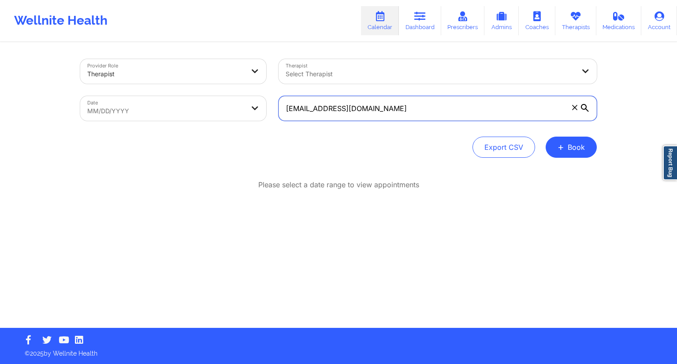
click at [588, 108] on input "[EMAIL_ADDRESS][DOMAIN_NAME]" at bounding box center [438, 108] width 318 height 25
click at [585, 110] on icon at bounding box center [585, 108] width 8 height 8
click at [585, 110] on input "[EMAIL_ADDRESS][DOMAIN_NAME]" at bounding box center [438, 108] width 318 height 25
click at [414, 16] on link "Dashboard" at bounding box center [420, 20] width 42 height 29
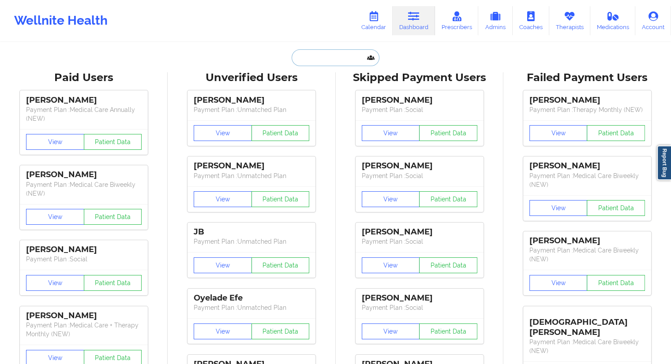
click at [314, 60] on input "text" at bounding box center [334, 57] width 87 height 17
paste input "[EMAIL_ADDRESS][DOMAIN_NAME]"
type input "[EMAIL_ADDRESS][DOMAIN_NAME]"
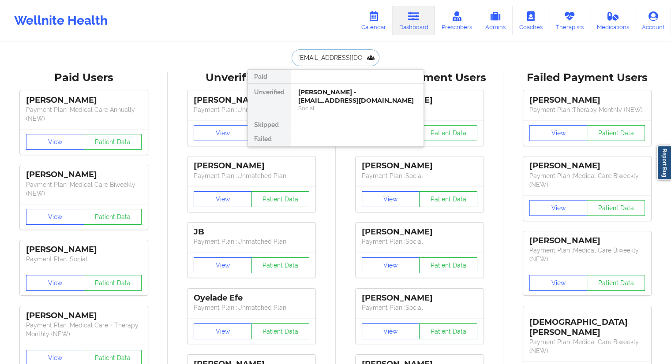
scroll to position [0, 7]
click at [334, 100] on div "[PERSON_NAME] - [EMAIL_ADDRESS][DOMAIN_NAME]" at bounding box center [357, 96] width 118 height 16
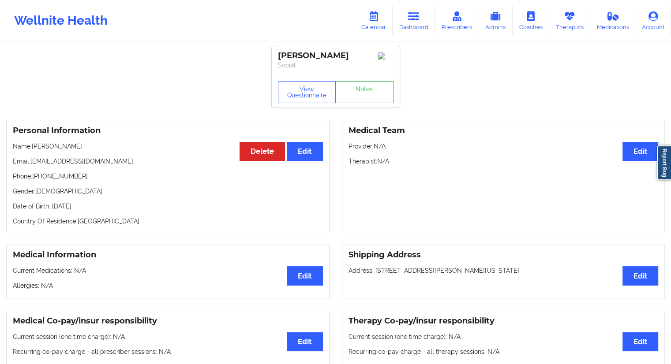
drag, startPoint x: 80, startPoint y: 153, endPoint x: 33, endPoint y: 147, distance: 47.6
click at [33, 147] on p "Name: [PERSON_NAME]" at bounding box center [168, 146] width 310 height 9
click at [417, 27] on link "Dashboard" at bounding box center [413, 20] width 42 height 29
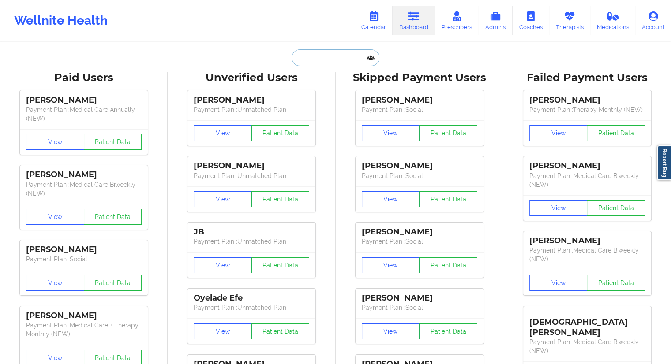
click at [325, 50] on input "text" at bounding box center [334, 57] width 87 height 17
paste input "[PERSON_NAME]"
type input "[PERSON_NAME]"
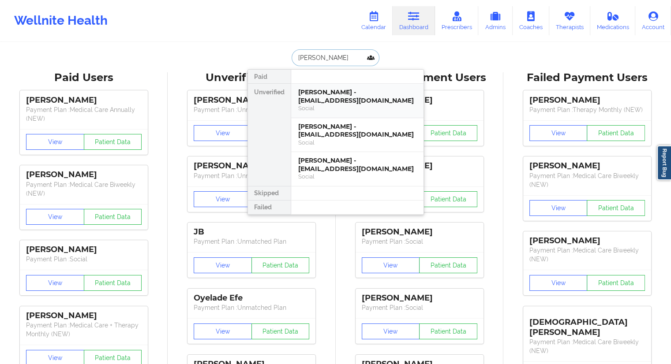
click at [331, 94] on div "[PERSON_NAME] - [EMAIL_ADDRESS][DOMAIN_NAME]" at bounding box center [357, 96] width 118 height 16
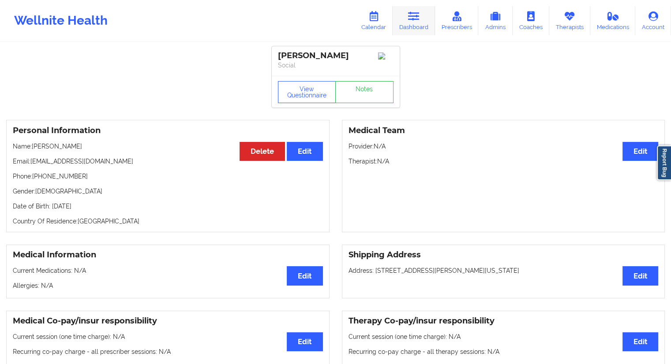
click at [409, 19] on link "Dashboard" at bounding box center [413, 20] width 42 height 29
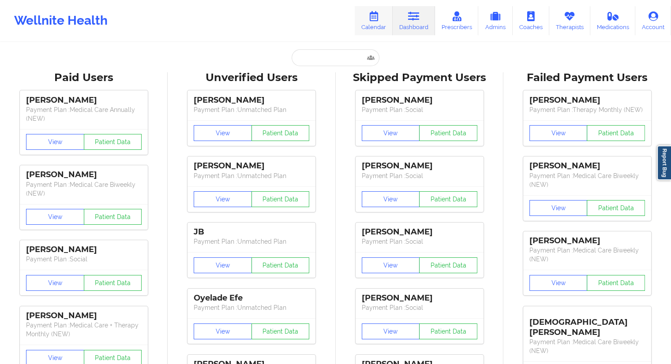
click at [374, 22] on link "Calendar" at bounding box center [373, 20] width 38 height 29
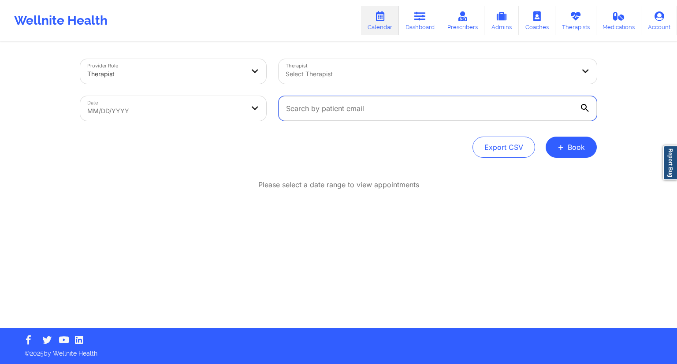
drag, startPoint x: 298, startPoint y: 99, endPoint x: 302, endPoint y: 104, distance: 5.9
click at [298, 99] on input "text" at bounding box center [438, 108] width 318 height 25
paste input "[EMAIL_ADDRESS][DOMAIN_NAME]"
type input "[EMAIL_ADDRESS][DOMAIN_NAME]"
click at [581, 108] on icon at bounding box center [585, 108] width 8 height 8
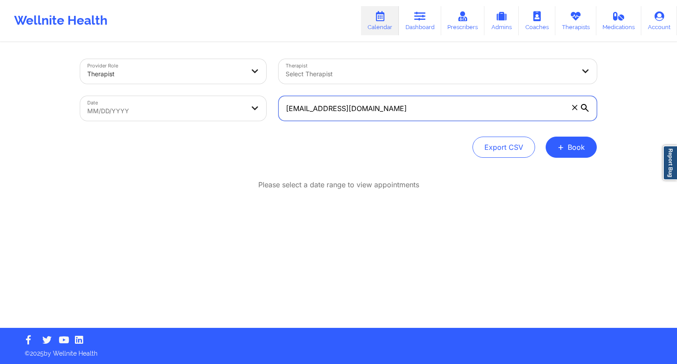
click at [581, 108] on input "[EMAIL_ADDRESS][DOMAIN_NAME]" at bounding box center [438, 108] width 318 height 25
click at [587, 108] on icon at bounding box center [585, 108] width 8 height 8
click at [587, 108] on input "[EMAIL_ADDRESS][DOMAIN_NAME]" at bounding box center [438, 108] width 318 height 25
click at [587, 110] on icon at bounding box center [585, 108] width 8 height 8
click at [587, 110] on input "[EMAIL_ADDRESS][DOMAIN_NAME]" at bounding box center [438, 108] width 318 height 25
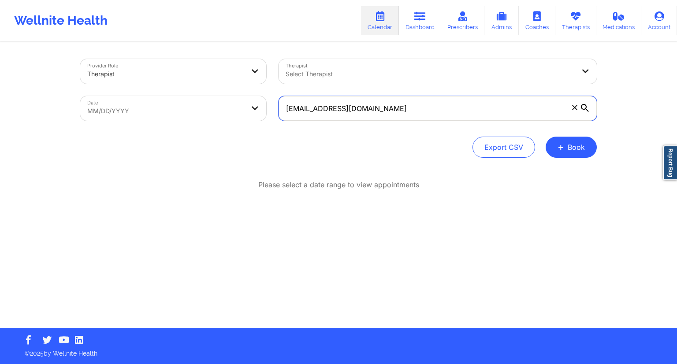
click at [465, 109] on input "[EMAIL_ADDRESS][DOMAIN_NAME]" at bounding box center [438, 108] width 318 height 25
click at [586, 108] on icon at bounding box center [585, 108] width 8 height 8
click at [586, 108] on input "[EMAIL_ADDRESS][DOMAIN_NAME]" at bounding box center [438, 108] width 318 height 25
drag, startPoint x: 437, startPoint y: 109, endPoint x: 273, endPoint y: 127, distance: 164.9
click at [273, 127] on div "[EMAIL_ADDRESS][DOMAIN_NAME]" at bounding box center [437, 108] width 331 height 37
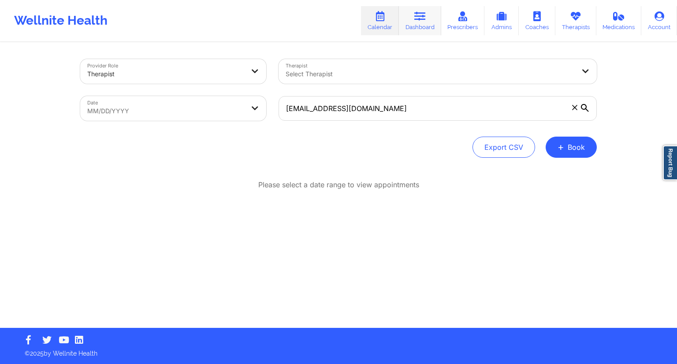
click at [430, 21] on link "Dashboard" at bounding box center [420, 20] width 42 height 29
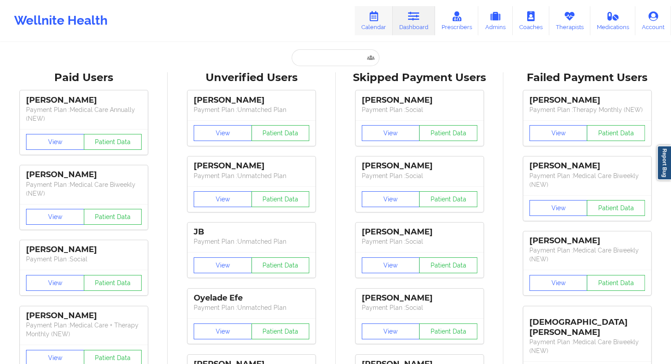
click at [379, 25] on link "Calendar" at bounding box center [373, 20] width 38 height 29
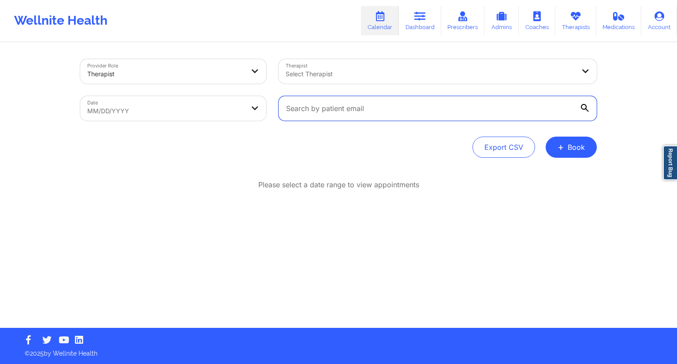
click at [325, 108] on input "text" at bounding box center [438, 108] width 318 height 25
paste input "[EMAIL_ADDRESS][DOMAIN_NAME]"
type input "[EMAIL_ADDRESS][DOMAIN_NAME]"
click at [586, 106] on icon at bounding box center [585, 108] width 8 height 8
click at [586, 106] on input "[EMAIL_ADDRESS][DOMAIN_NAME]" at bounding box center [438, 108] width 318 height 25
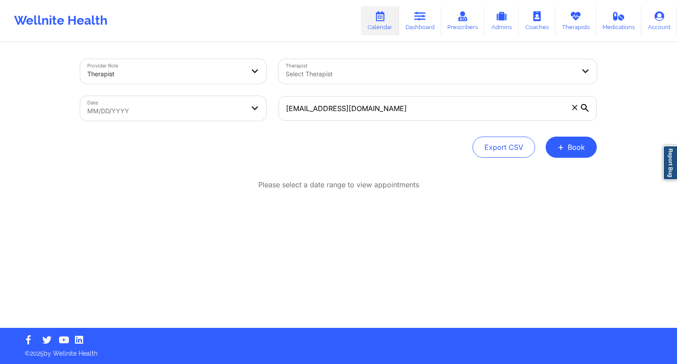
click at [585, 107] on icon at bounding box center [585, 108] width 8 height 8
click at [585, 107] on input "[EMAIL_ADDRESS][DOMAIN_NAME]" at bounding box center [438, 108] width 318 height 25
click at [585, 107] on icon at bounding box center [585, 108] width 8 height 8
click at [585, 107] on input "[EMAIL_ADDRESS][DOMAIN_NAME]" at bounding box center [438, 108] width 318 height 25
click at [585, 107] on icon at bounding box center [585, 108] width 8 height 8
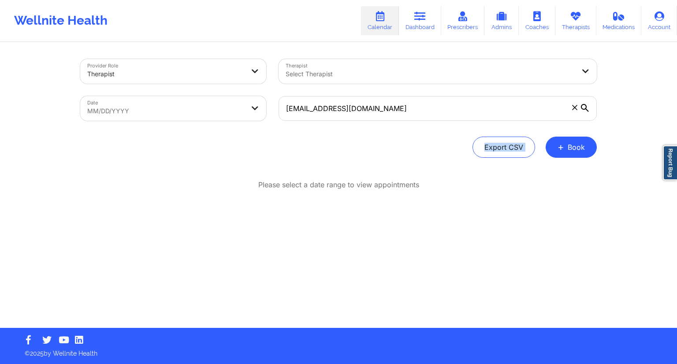
click at [585, 107] on input "[EMAIL_ADDRESS][DOMAIN_NAME]" at bounding box center [438, 108] width 318 height 25
click at [409, 145] on div "Export CSV + Book" at bounding box center [338, 147] width 517 height 21
click at [570, 24] on link "Therapists" at bounding box center [575, 20] width 41 height 29
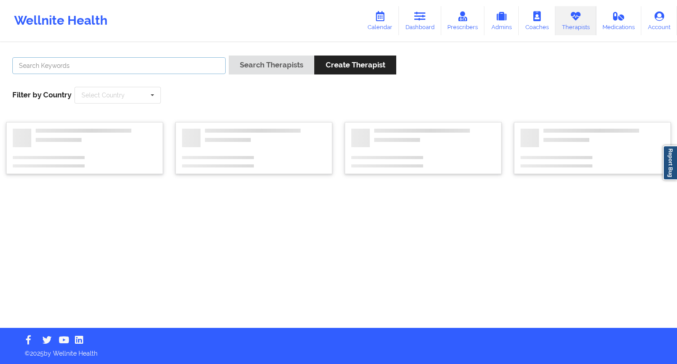
drag, startPoint x: 129, startPoint y: 67, endPoint x: 134, endPoint y: 67, distance: 5.3
click at [129, 67] on input "text" at bounding box center [118, 65] width 213 height 17
paste input "[PERSON_NAME]"
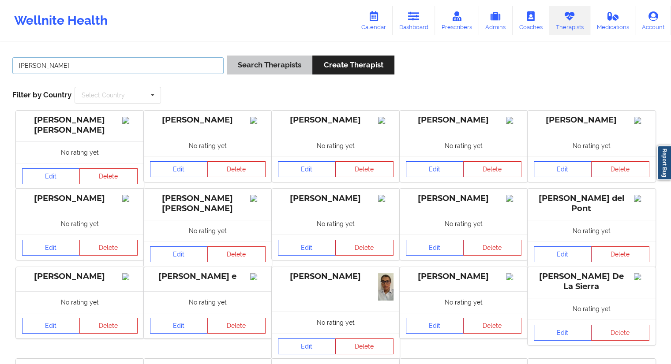
type input "[PERSON_NAME]"
click at [262, 67] on button "Search Therapists" at bounding box center [270, 65] width 86 height 19
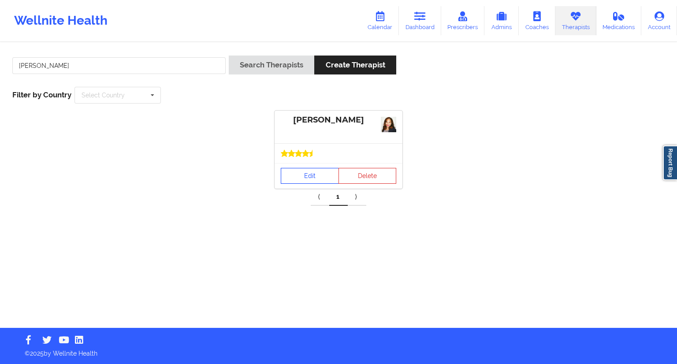
click at [298, 175] on link "Edit" at bounding box center [310, 176] width 58 height 16
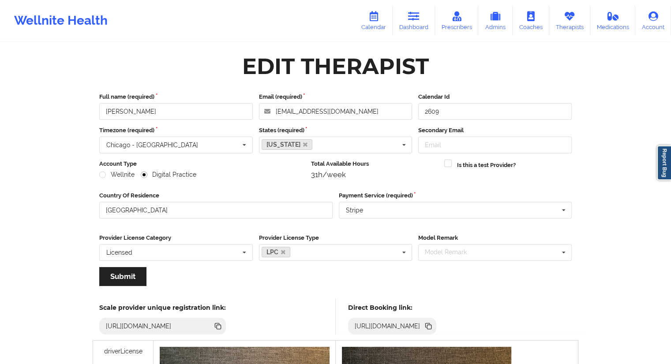
click at [433, 323] on icon at bounding box center [428, 326] width 10 height 10
drag, startPoint x: 418, startPoint y: 22, endPoint x: 414, endPoint y: 25, distance: 5.1
click at [418, 22] on link "Dashboard" at bounding box center [413, 20] width 42 height 29
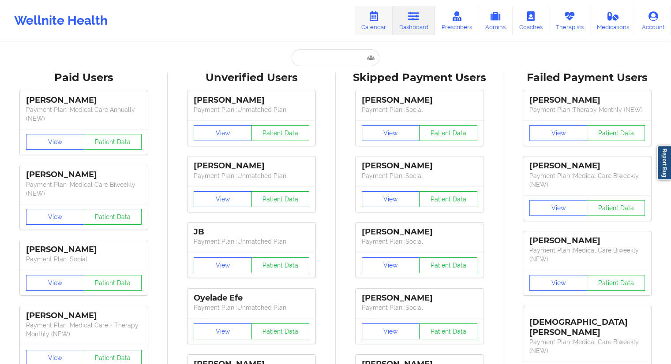
click at [377, 24] on link "Calendar" at bounding box center [373, 20] width 38 height 29
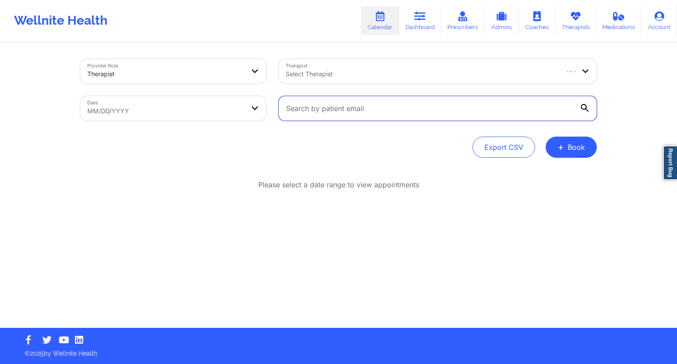
click at [328, 103] on input "text" at bounding box center [438, 108] width 318 height 25
paste input "[EMAIL_ADDRESS][DOMAIN_NAME]"
click at [580, 110] on input "[EMAIL_ADDRESS][DOMAIN_NAME]" at bounding box center [438, 108] width 318 height 25
click at [583, 108] on icon at bounding box center [585, 108] width 8 height 8
click at [583, 108] on input "[EMAIL_ADDRESS][DOMAIN_NAME]" at bounding box center [438, 108] width 318 height 25
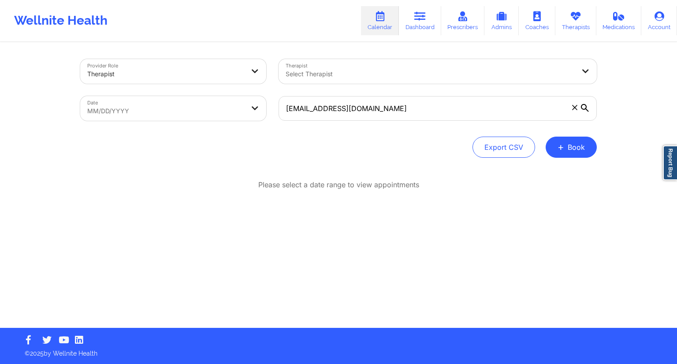
click at [583, 108] on icon at bounding box center [585, 108] width 8 height 8
click at [583, 108] on input "[EMAIL_ADDRESS][DOMAIN_NAME]" at bounding box center [438, 108] width 318 height 25
click at [583, 108] on icon at bounding box center [585, 108] width 8 height 8
click at [583, 108] on input "[EMAIL_ADDRESS][DOMAIN_NAME]" at bounding box center [438, 108] width 318 height 25
click at [583, 108] on icon at bounding box center [585, 108] width 8 height 8
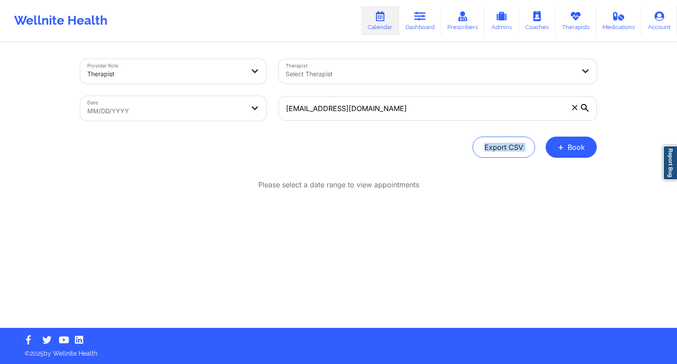
click at [583, 108] on input "[EMAIL_ADDRESS][DOMAIN_NAME]" at bounding box center [438, 108] width 318 height 25
click at [583, 108] on icon at bounding box center [585, 108] width 8 height 8
click at [583, 108] on input "[EMAIL_ADDRESS][DOMAIN_NAME]" at bounding box center [438, 108] width 318 height 25
click at [583, 108] on icon at bounding box center [585, 108] width 8 height 8
click at [583, 108] on input "[EMAIL_ADDRESS][DOMAIN_NAME]" at bounding box center [438, 108] width 318 height 25
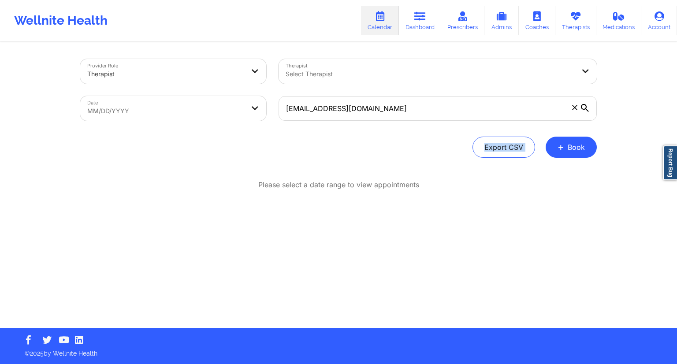
click at [583, 108] on icon at bounding box center [585, 108] width 8 height 8
click at [583, 108] on input "[EMAIL_ADDRESS][DOMAIN_NAME]" at bounding box center [438, 108] width 318 height 25
click at [583, 108] on icon at bounding box center [585, 108] width 8 height 8
click at [583, 108] on input "[EMAIL_ADDRESS][DOMAIN_NAME]" at bounding box center [438, 108] width 318 height 25
click at [583, 108] on icon at bounding box center [585, 108] width 8 height 8
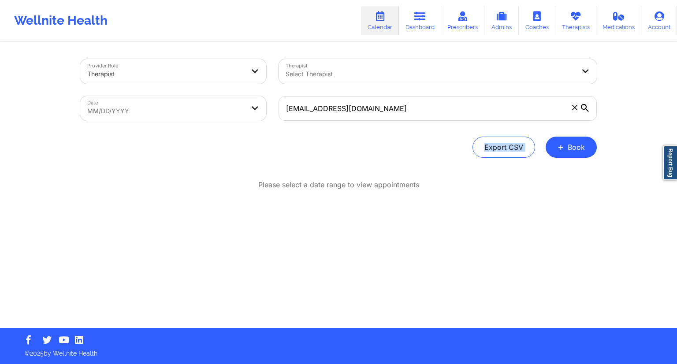
click at [583, 108] on input "[EMAIL_ADDRESS][DOMAIN_NAME]" at bounding box center [438, 108] width 318 height 25
click at [623, 109] on div "Provider Role Therapist Therapist Select Therapist Date MM/DD/[PERSON_NAME] [PE…" at bounding box center [338, 164] width 677 height 328
click at [449, 111] on input "[EMAIL_ADDRESS][DOMAIN_NAME]" at bounding box center [438, 108] width 318 height 25
click at [585, 109] on icon at bounding box center [585, 108] width 8 height 8
click at [585, 109] on input "[EMAIL_ADDRESS][DOMAIN_NAME]" at bounding box center [438, 108] width 318 height 25
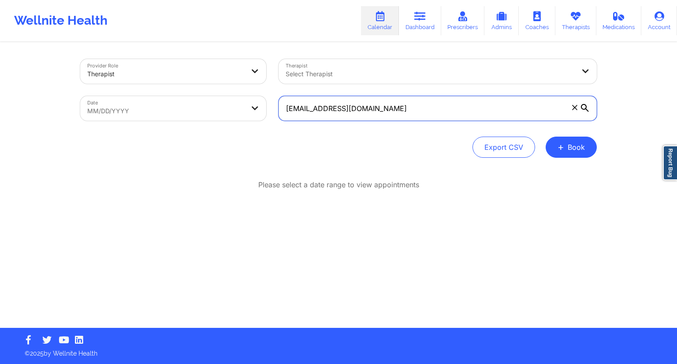
paste input "smooov"
type input "[EMAIL_ADDRESS][DOMAIN_NAME]"
click at [585, 104] on icon at bounding box center [585, 108] width 8 height 8
click at [585, 104] on input "[EMAIL_ADDRESS][DOMAIN_NAME]" at bounding box center [438, 108] width 318 height 25
click at [586, 104] on icon at bounding box center [585, 108] width 8 height 8
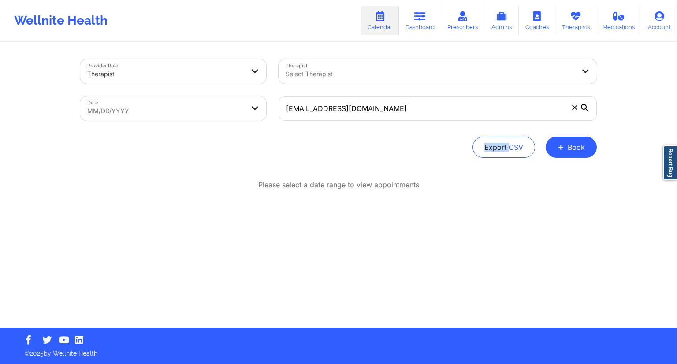
click at [586, 104] on input "[EMAIL_ADDRESS][DOMAIN_NAME]" at bounding box center [438, 108] width 318 height 25
click at [629, 113] on div "Provider Role Therapist Therapist Select Therapist Date MM/DD/YYYY [EMAIL_ADDRE…" at bounding box center [338, 164] width 677 height 328
click at [401, 104] on input "[EMAIL_ADDRESS][DOMAIN_NAME]" at bounding box center [438, 108] width 318 height 25
click at [587, 106] on icon at bounding box center [585, 108] width 8 height 8
click at [587, 106] on input "[EMAIL_ADDRESS][DOMAIN_NAME]" at bounding box center [438, 108] width 318 height 25
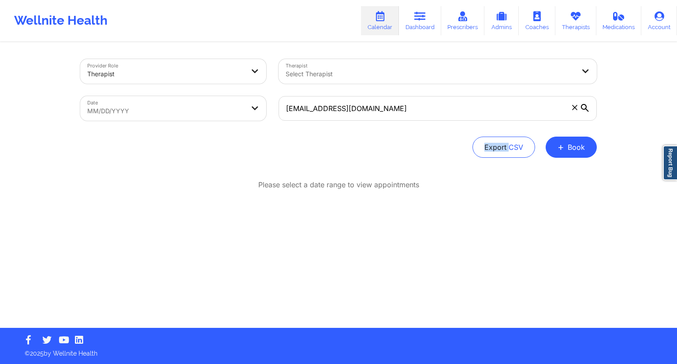
click at [587, 106] on icon at bounding box center [585, 108] width 8 height 8
click at [587, 106] on input "[EMAIL_ADDRESS][DOMAIN_NAME]" at bounding box center [438, 108] width 318 height 25
click at [587, 106] on icon at bounding box center [585, 108] width 8 height 8
click at [587, 106] on input "[EMAIL_ADDRESS][DOMAIN_NAME]" at bounding box center [438, 108] width 318 height 25
click at [587, 106] on icon at bounding box center [585, 108] width 8 height 8
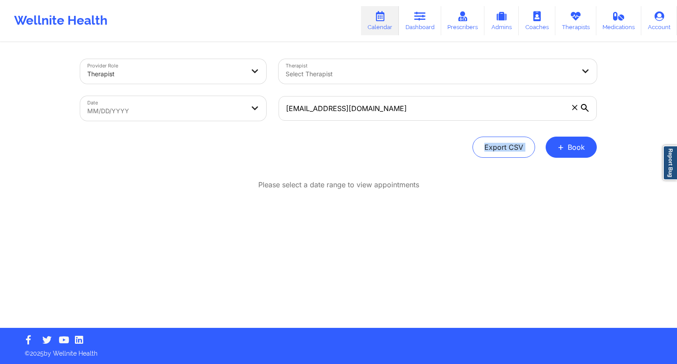
click at [587, 106] on input "[EMAIL_ADDRESS][DOMAIN_NAME]" at bounding box center [438, 108] width 318 height 25
click at [587, 106] on icon at bounding box center [585, 108] width 8 height 8
click at [587, 106] on input "[EMAIL_ADDRESS][DOMAIN_NAME]" at bounding box center [438, 108] width 318 height 25
click at [386, 109] on input "[EMAIL_ADDRESS][DOMAIN_NAME]" at bounding box center [438, 108] width 318 height 25
click at [415, 18] on link "Dashboard" at bounding box center [420, 20] width 42 height 29
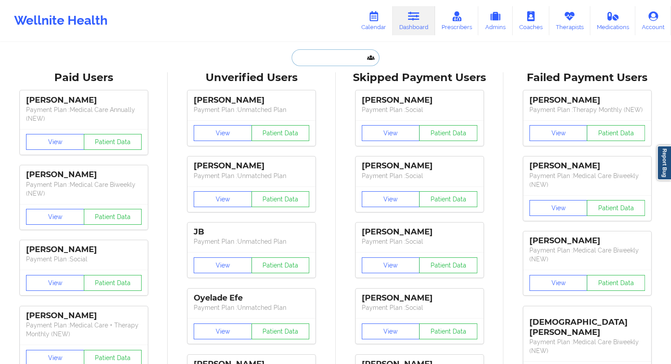
click at [327, 65] on input "text" at bounding box center [334, 57] width 87 height 17
click at [376, 24] on link "Calendar" at bounding box center [373, 20] width 38 height 29
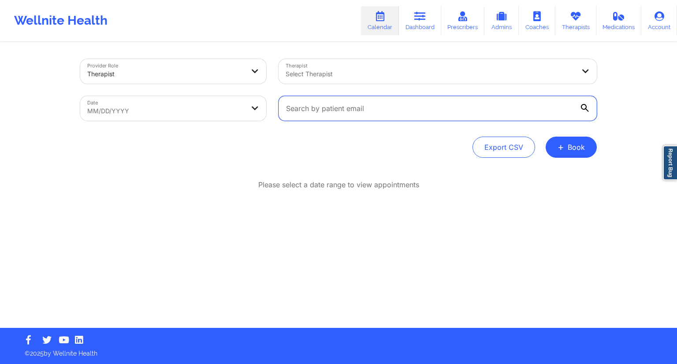
click at [322, 105] on input "text" at bounding box center [438, 108] width 318 height 25
paste input "[EMAIL_ADDRESS][DOMAIN_NAME]"
type input "[EMAIL_ADDRESS][DOMAIN_NAME]"
click at [607, 95] on div "Provider Role Therapist Therapist Select Therapist Date MM/DD/YYYY [EMAIL_ADDRE…" at bounding box center [338, 164] width 677 height 328
click at [416, 22] on link "Dashboard" at bounding box center [420, 20] width 42 height 29
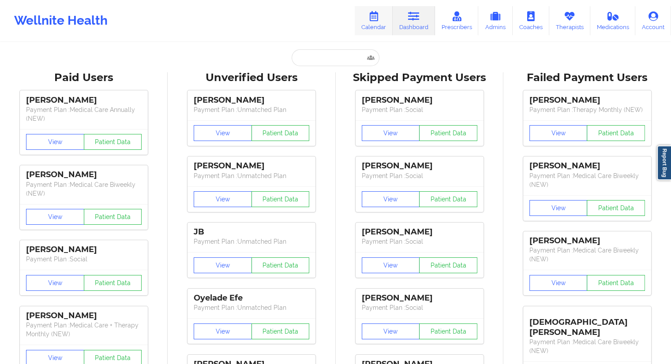
click at [370, 26] on link "Calendar" at bounding box center [373, 20] width 38 height 29
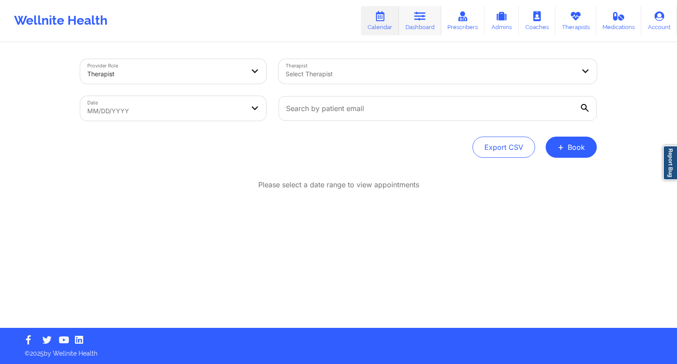
click at [411, 17] on link "Dashboard" at bounding box center [420, 20] width 42 height 29
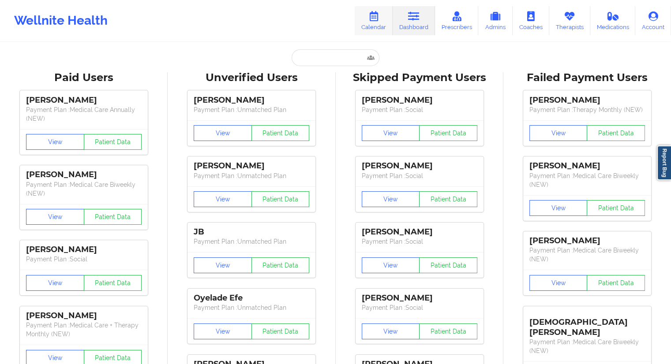
click at [379, 26] on link "Calendar" at bounding box center [373, 20] width 38 height 29
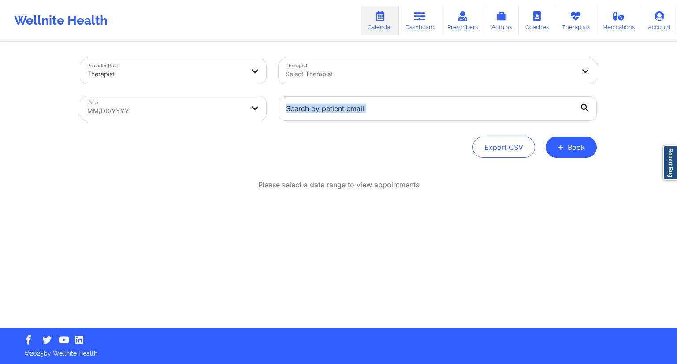
click at [324, 126] on div at bounding box center [437, 108] width 331 height 37
click at [337, 114] on input "text" at bounding box center [438, 108] width 318 height 25
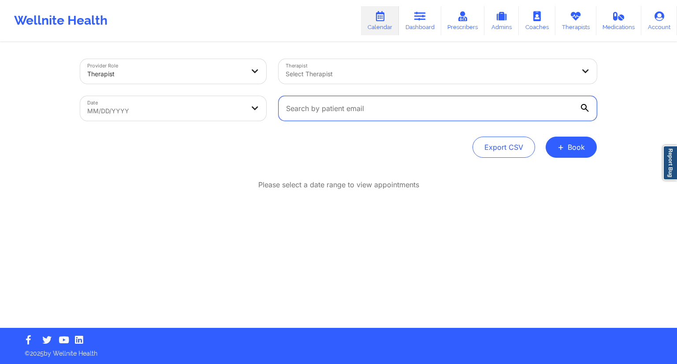
paste input "[EMAIL_ADDRESS][DOMAIN_NAME]"
click at [583, 106] on icon at bounding box center [585, 108] width 8 height 8
click at [583, 106] on input "[EMAIL_ADDRESS][DOMAIN_NAME]" at bounding box center [438, 108] width 318 height 25
type input "[EMAIL_ADDRESS][DOMAIN_NAME]"
click at [421, 26] on link "Dashboard" at bounding box center [420, 20] width 42 height 29
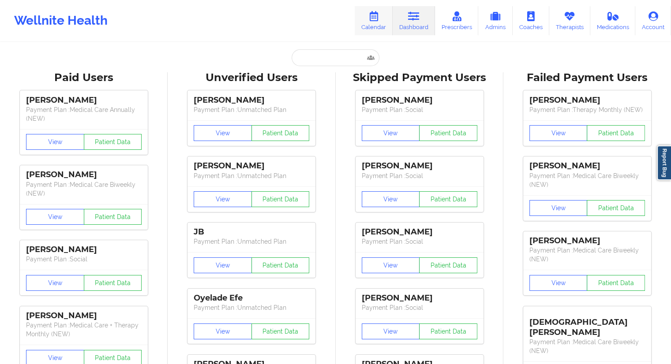
click at [388, 26] on link "Calendar" at bounding box center [373, 20] width 38 height 29
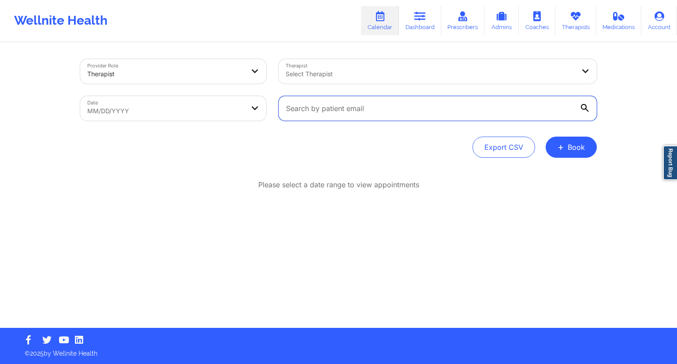
click at [339, 110] on input "text" at bounding box center [438, 108] width 318 height 25
paste input "[EMAIL_ADDRESS][DOMAIN_NAME]"
type input "[EMAIL_ADDRESS][DOMAIN_NAME]"
click at [587, 108] on icon at bounding box center [585, 108] width 8 height 8
click at [587, 108] on input "[EMAIL_ADDRESS][DOMAIN_NAME]" at bounding box center [438, 108] width 318 height 25
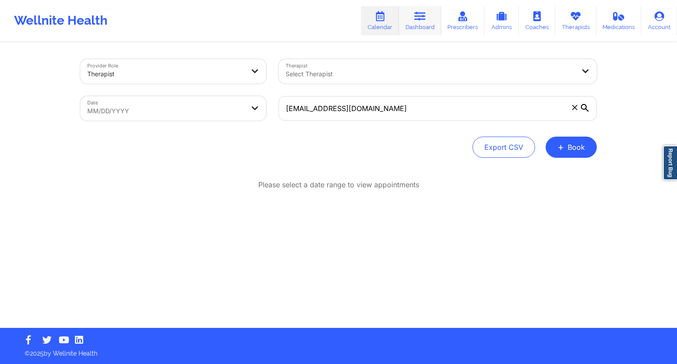
click at [429, 22] on link "Dashboard" at bounding box center [420, 20] width 42 height 29
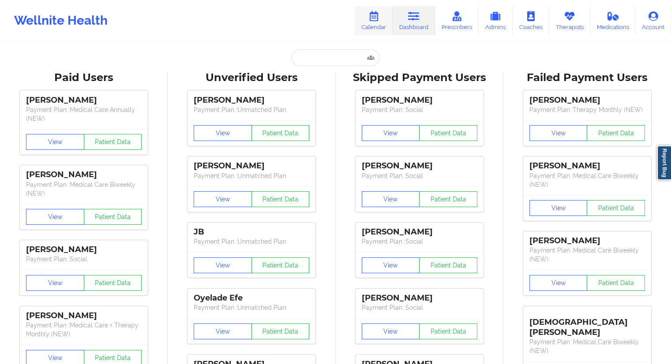
click at [373, 24] on link "Calendar" at bounding box center [373, 20] width 38 height 29
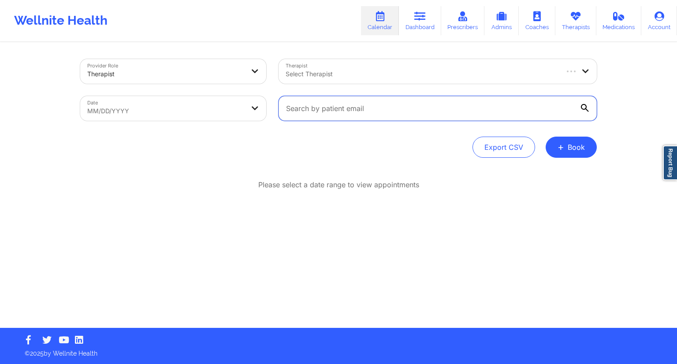
click at [343, 111] on input "text" at bounding box center [438, 108] width 318 height 25
paste input "[EMAIL_ADDRESS][DOMAIN_NAME]"
type input "[EMAIL_ADDRESS][DOMAIN_NAME]"
click at [588, 107] on icon at bounding box center [585, 108] width 8 height 8
click at [588, 107] on input "[EMAIL_ADDRESS][DOMAIN_NAME]" at bounding box center [438, 108] width 318 height 25
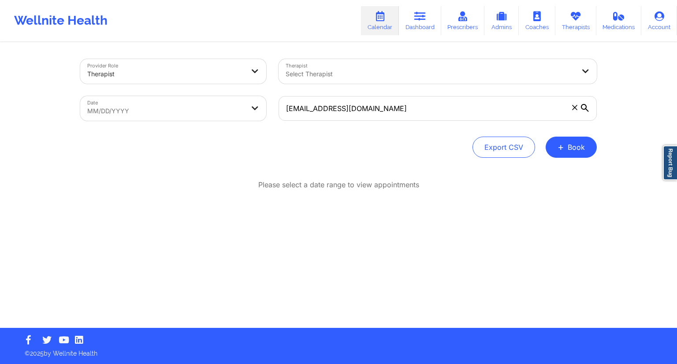
click at [586, 106] on icon at bounding box center [585, 108] width 8 height 8
click at [586, 106] on input "[EMAIL_ADDRESS][DOMAIN_NAME]" at bounding box center [438, 108] width 318 height 25
click at [586, 106] on icon at bounding box center [585, 108] width 8 height 8
click at [586, 106] on input "[EMAIL_ADDRESS][DOMAIN_NAME]" at bounding box center [438, 108] width 318 height 25
click at [587, 105] on icon at bounding box center [585, 108] width 8 height 8
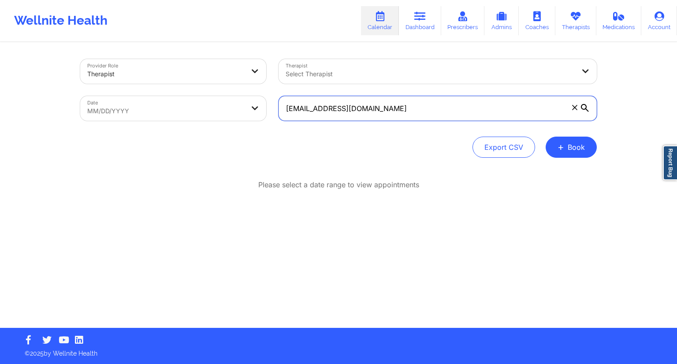
click at [587, 105] on input "[EMAIL_ADDRESS][DOMAIN_NAME]" at bounding box center [438, 108] width 318 height 25
click at [587, 108] on icon at bounding box center [585, 108] width 8 height 8
click at [587, 108] on input "[EMAIL_ADDRESS][DOMAIN_NAME]" at bounding box center [438, 108] width 318 height 25
click at [586, 108] on icon at bounding box center [585, 108] width 8 height 8
click at [586, 108] on input "[EMAIL_ADDRESS][DOMAIN_NAME]" at bounding box center [438, 108] width 318 height 25
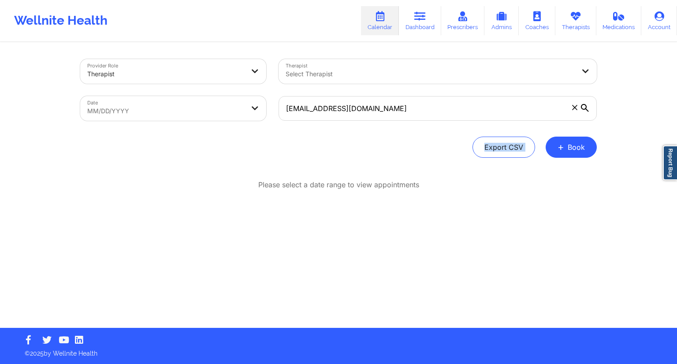
click at [586, 108] on icon at bounding box center [585, 108] width 8 height 8
click at [586, 108] on input "[EMAIL_ADDRESS][DOMAIN_NAME]" at bounding box center [438, 108] width 318 height 25
click at [586, 108] on icon at bounding box center [585, 108] width 8 height 8
click at [586, 108] on input "[EMAIL_ADDRESS][DOMAIN_NAME]" at bounding box center [438, 108] width 318 height 25
click at [586, 108] on icon at bounding box center [585, 108] width 8 height 8
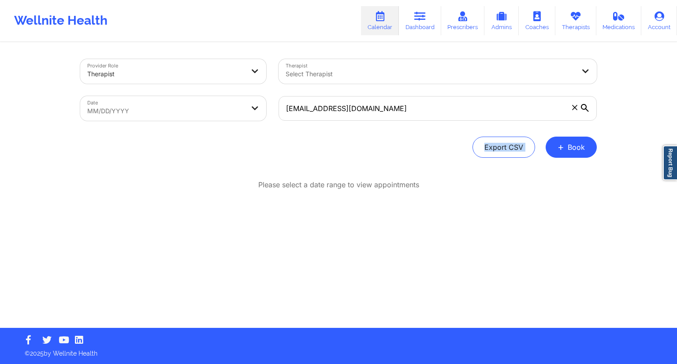
click at [586, 108] on input "[EMAIL_ADDRESS][DOMAIN_NAME]" at bounding box center [438, 108] width 318 height 25
click at [380, 110] on input "[EMAIL_ADDRESS][DOMAIN_NAME]" at bounding box center [438, 108] width 318 height 25
click at [418, 23] on link "Dashboard" at bounding box center [420, 20] width 42 height 29
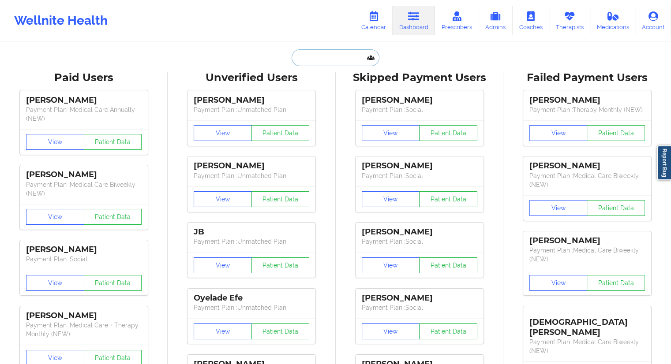
click at [331, 53] on input "text" at bounding box center [334, 57] width 87 height 17
paste input "[EMAIL_ADDRESS][DOMAIN_NAME]"
type input "[EMAIL_ADDRESS][DOMAIN_NAME]"
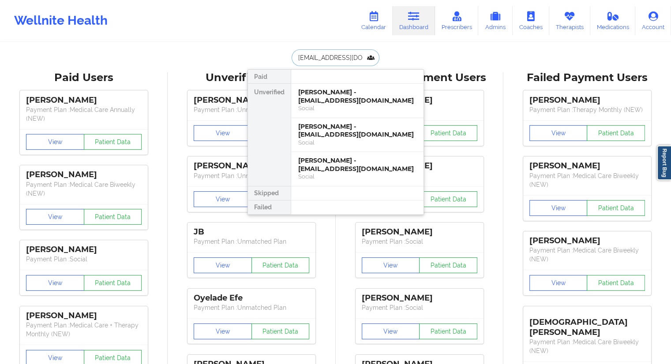
scroll to position [0, 4]
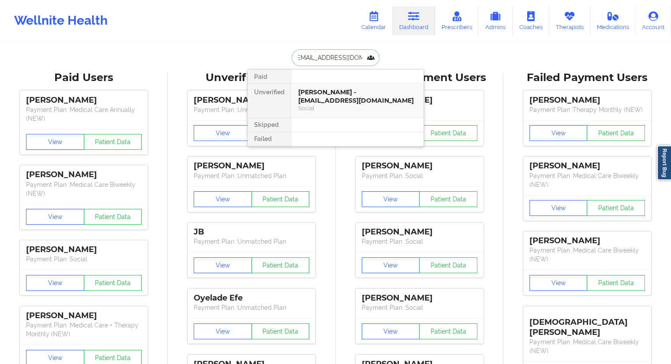
click at [321, 97] on div "[PERSON_NAME] - [EMAIL_ADDRESS][DOMAIN_NAME]" at bounding box center [357, 96] width 118 height 16
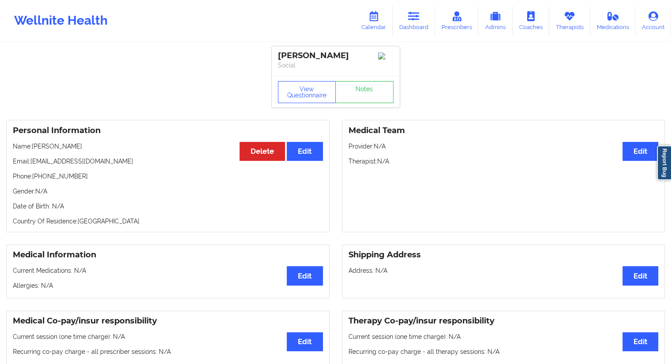
drag, startPoint x: 86, startPoint y: 145, endPoint x: 33, endPoint y: 149, distance: 53.4
click at [33, 149] on p "Name: [PERSON_NAME]" at bounding box center [168, 146] width 310 height 9
drag, startPoint x: 55, startPoint y: 172, endPoint x: 35, endPoint y: 175, distance: 20.0
click at [35, 175] on p "Phone: [PHONE_NUMBER]" at bounding box center [168, 176] width 310 height 9
click at [56, 185] on div "Personal Information Edit Delete Name: [PERSON_NAME] Email: [EMAIL_ADDRESS][DOM…" at bounding box center [167, 176] width 323 height 112
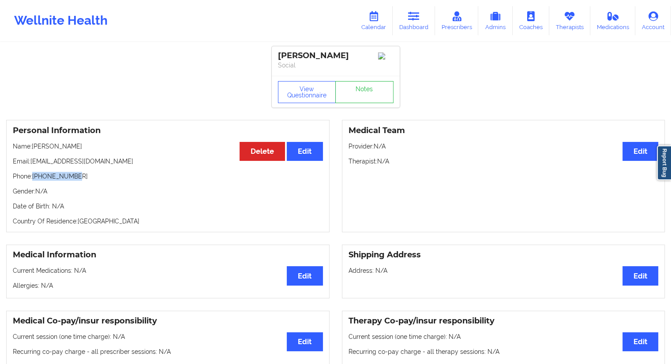
drag, startPoint x: 51, startPoint y: 180, endPoint x: 34, endPoint y: 180, distance: 17.6
click at [34, 180] on p "Phone: [PHONE_NUMBER]" at bounding box center [168, 176] width 310 height 9
drag, startPoint x: 87, startPoint y: 148, endPoint x: 34, endPoint y: 148, distance: 53.8
click at [34, 148] on p "Name: [PERSON_NAME]" at bounding box center [168, 146] width 310 height 9
